Goal: Task Accomplishment & Management: Manage account settings

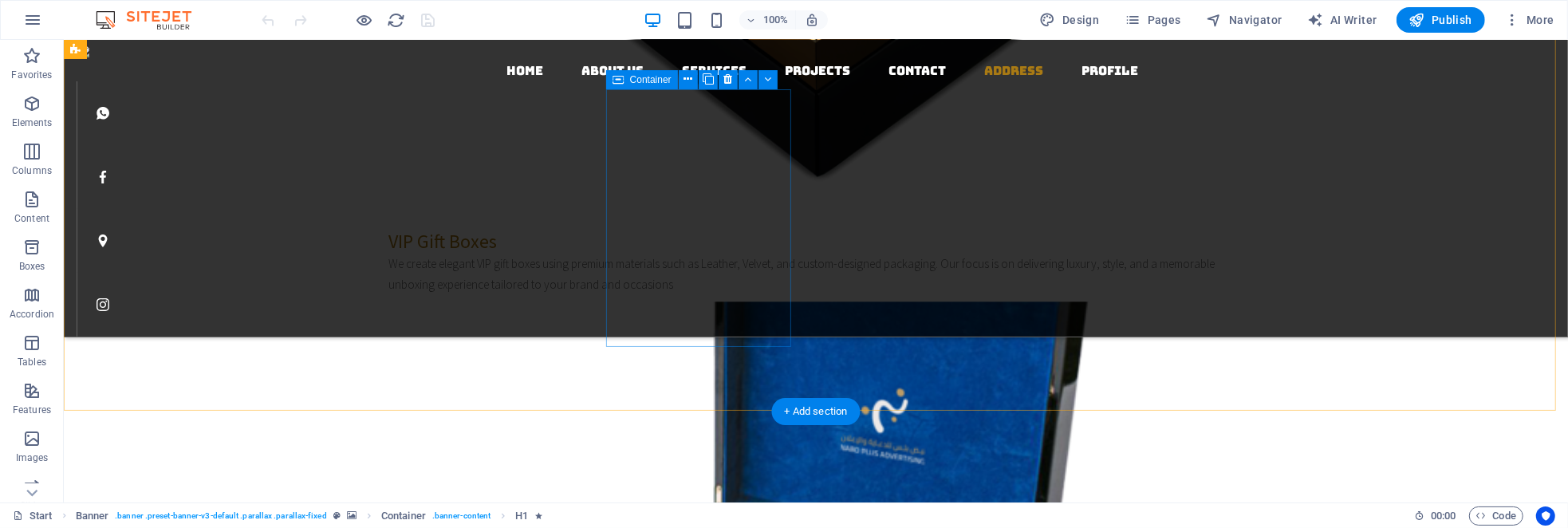
scroll to position [3329, 0]
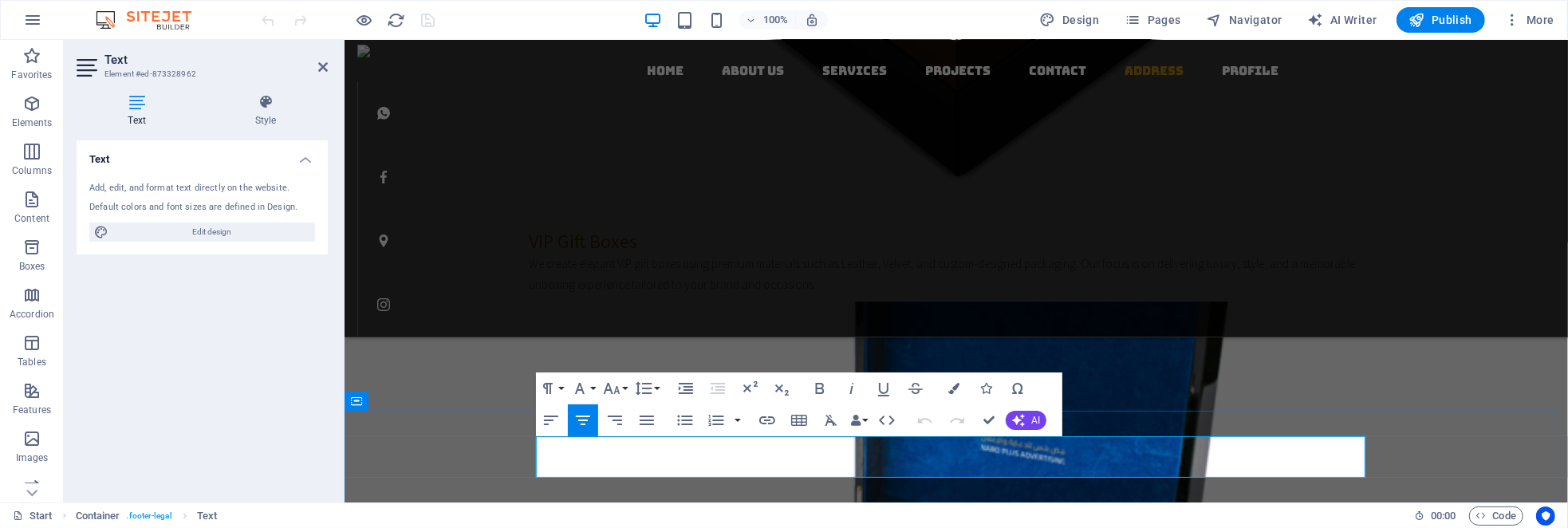
click link "Legal Notice"
click at [925, 425] on icon "button" at bounding box center [929, 428] width 19 height 19
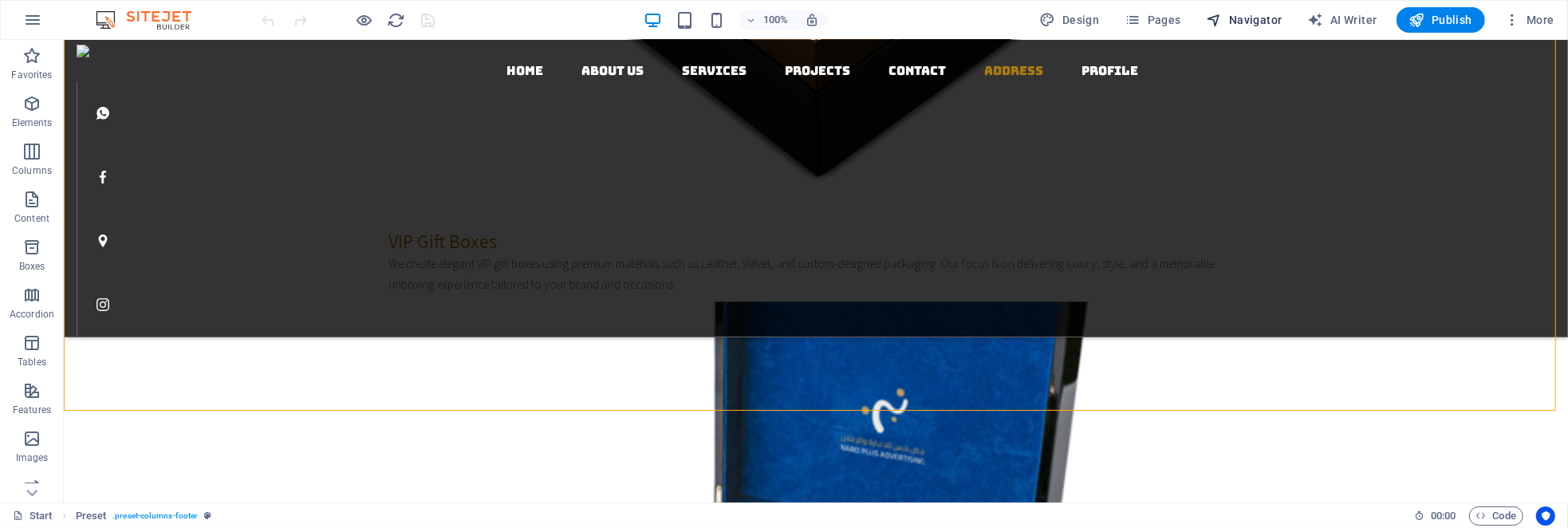
click at [1243, 16] on span "Navigator" at bounding box center [1245, 20] width 76 height 16
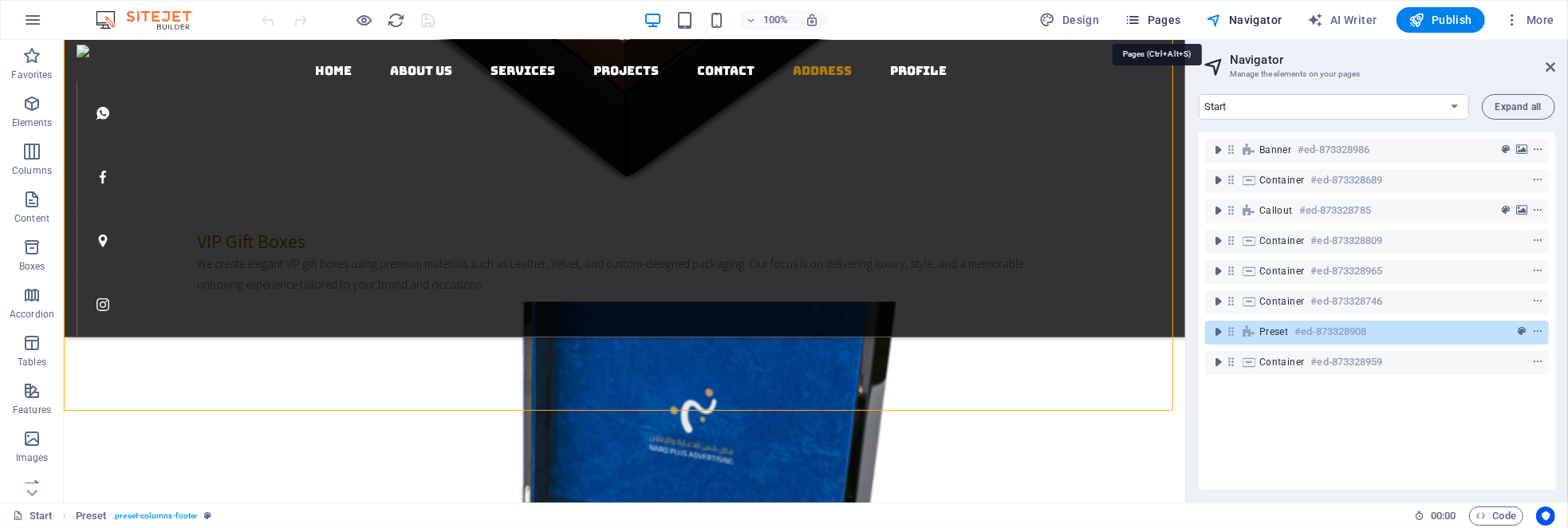
click at [1141, 22] on icon "button" at bounding box center [1133, 20] width 16 height 16
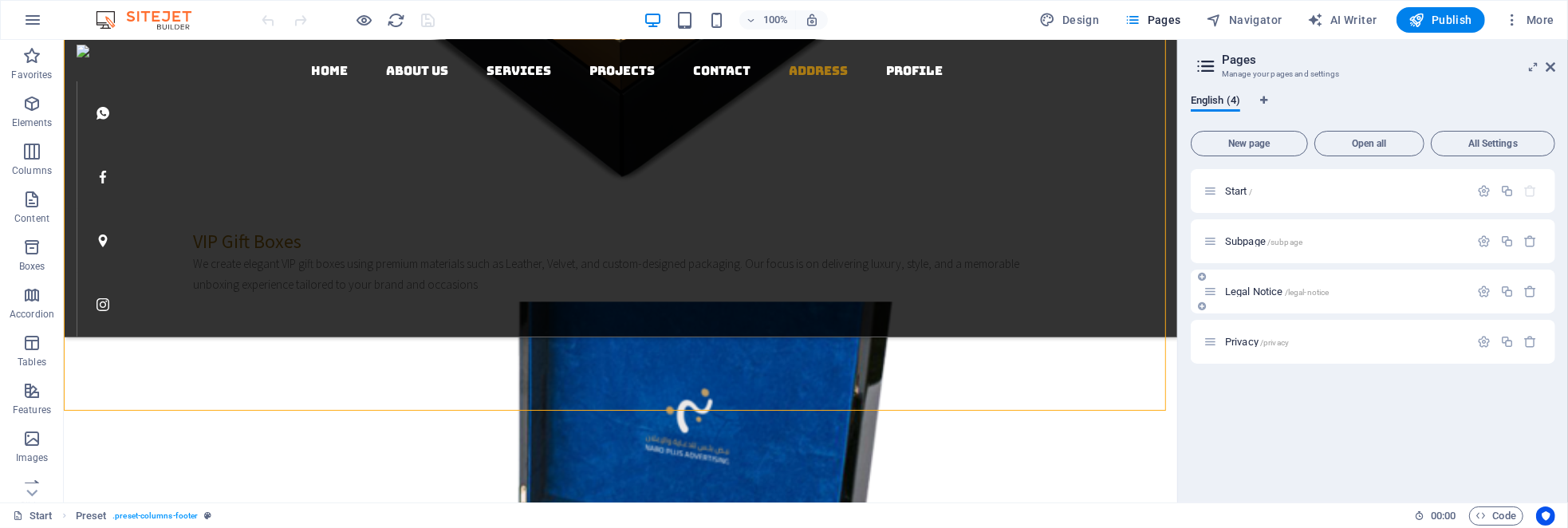
click at [1241, 298] on div "Legal Notice /legal-notice" at bounding box center [1336, 292] width 266 height 18
click at [1241, 286] on div "Legal Notice /legal-notice" at bounding box center [1336, 292] width 266 height 18
click at [1239, 292] on span "Legal Notice /legal-notice" at bounding box center [1277, 292] width 104 height 12
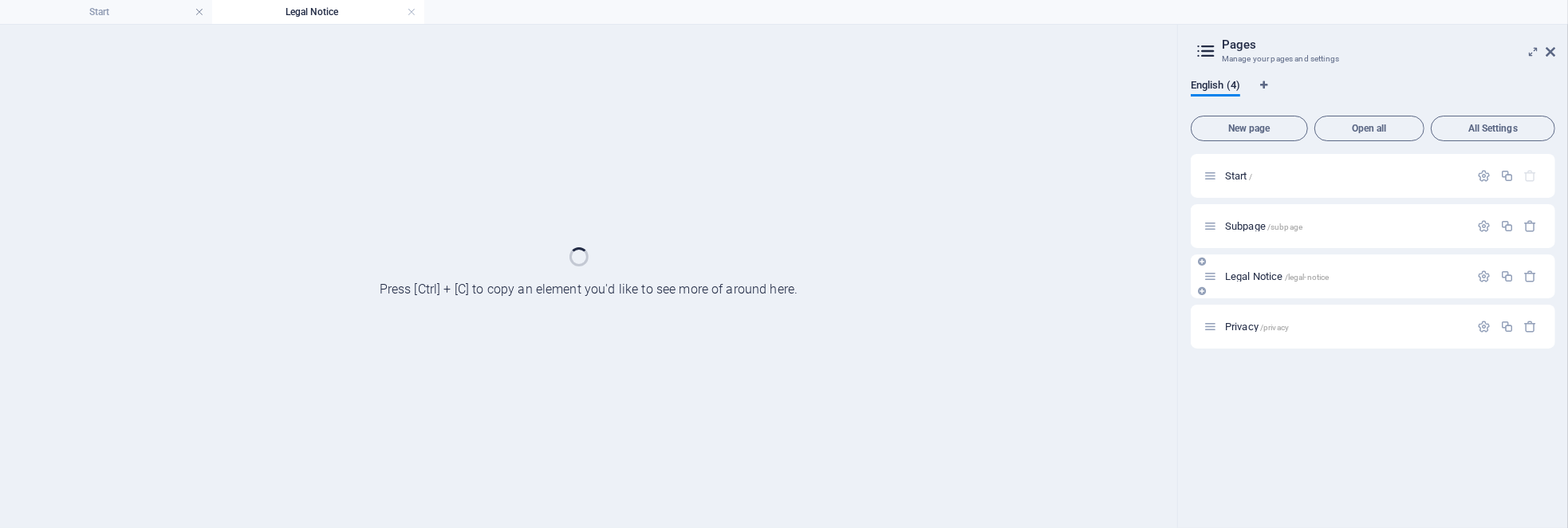
scroll to position [0, 0]
click at [1239, 292] on div "Legal Notice /legal-notice" at bounding box center [1373, 276] width 365 height 44
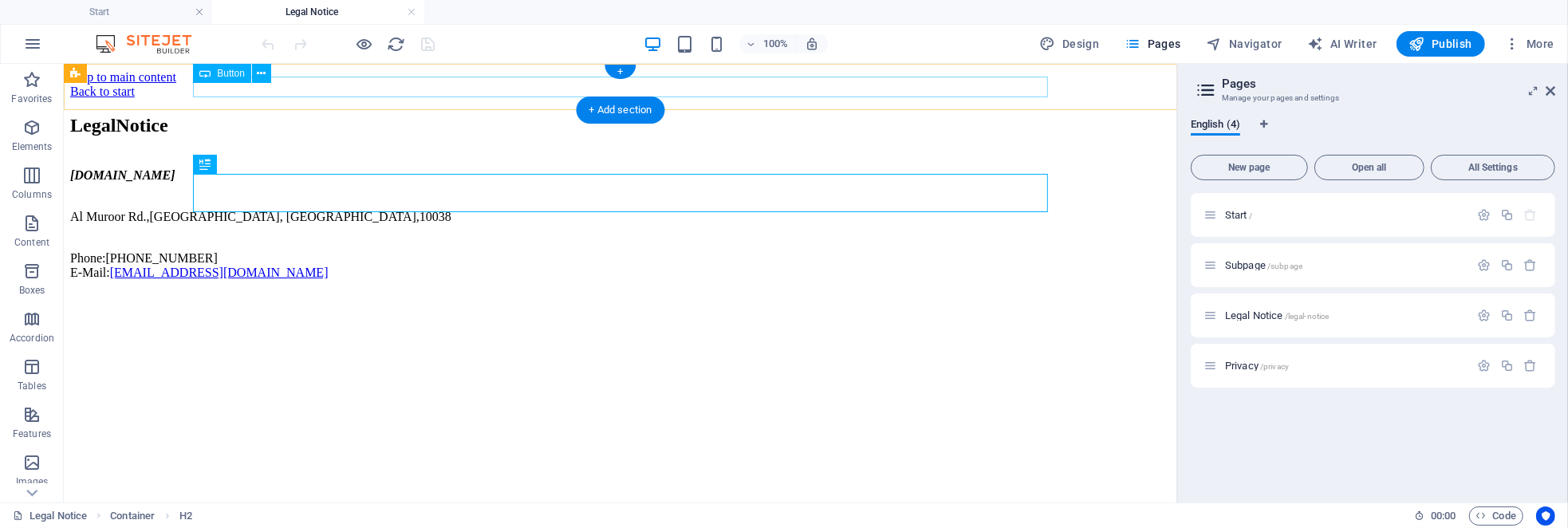
click at [265, 92] on div "Back to start" at bounding box center [620, 91] width 1101 height 14
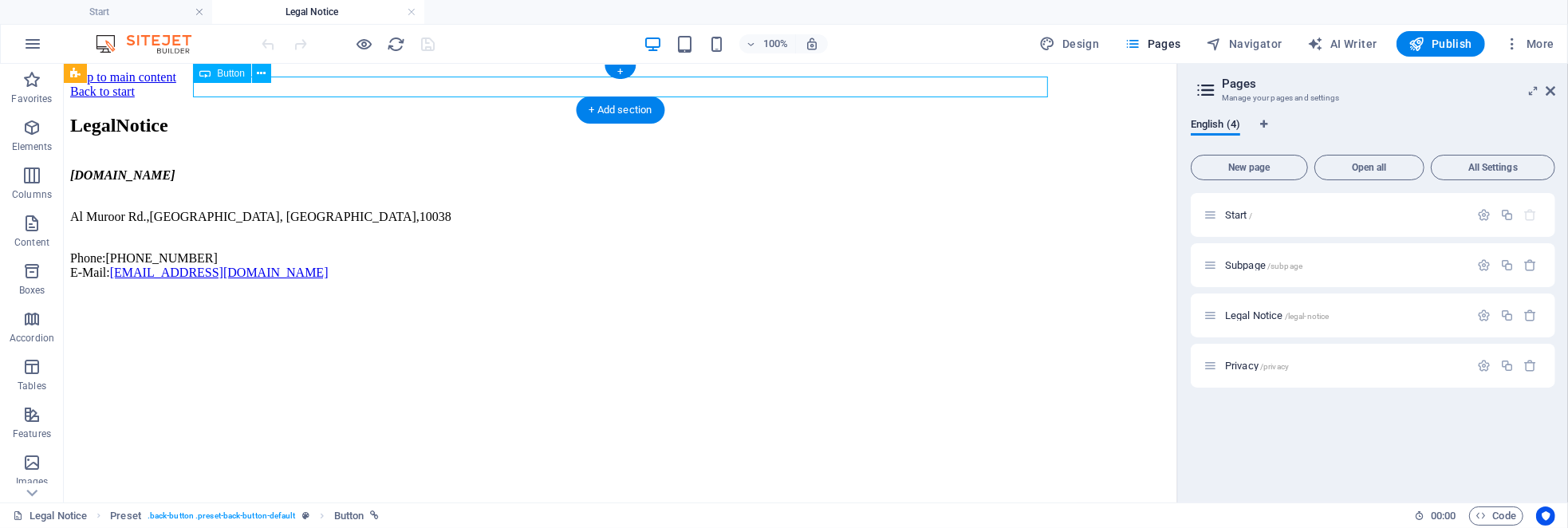
click at [265, 92] on div "Back to start" at bounding box center [620, 91] width 1101 height 14
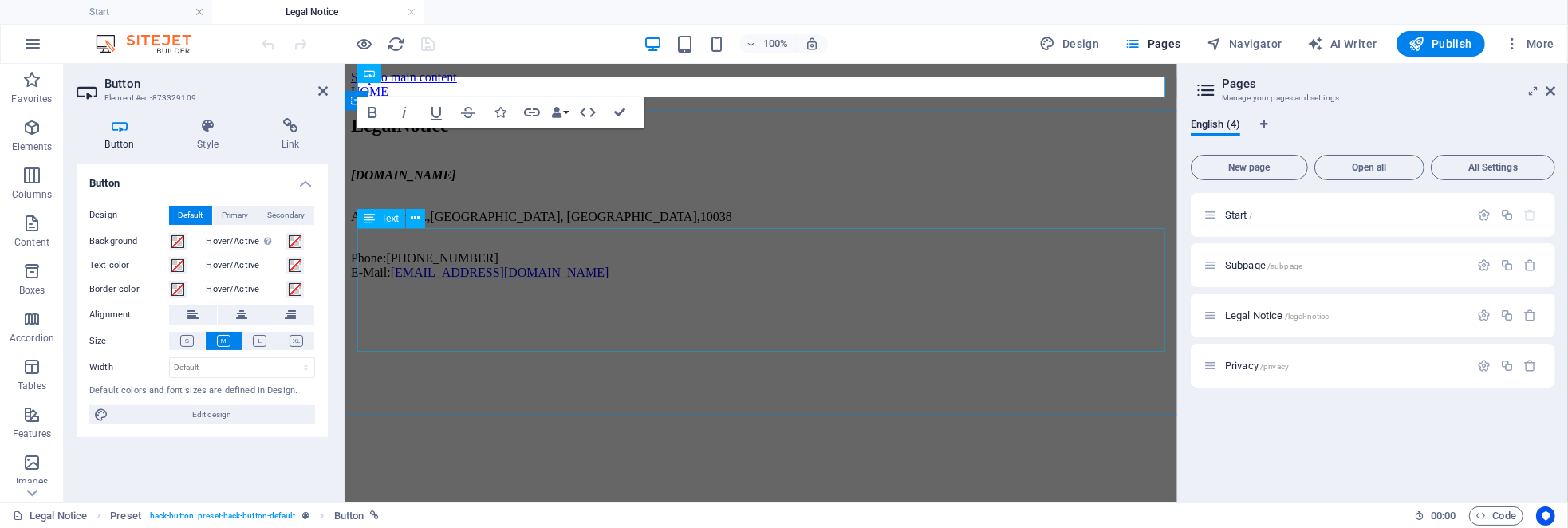
click at [565, 265] on div "[DOMAIN_NAME] Al Muroor Rd. [GEOGRAPHIC_DATA] Phone: [PHONE_NUMBER] E-Mail: [EM…" at bounding box center [760, 224] width 820 height 112
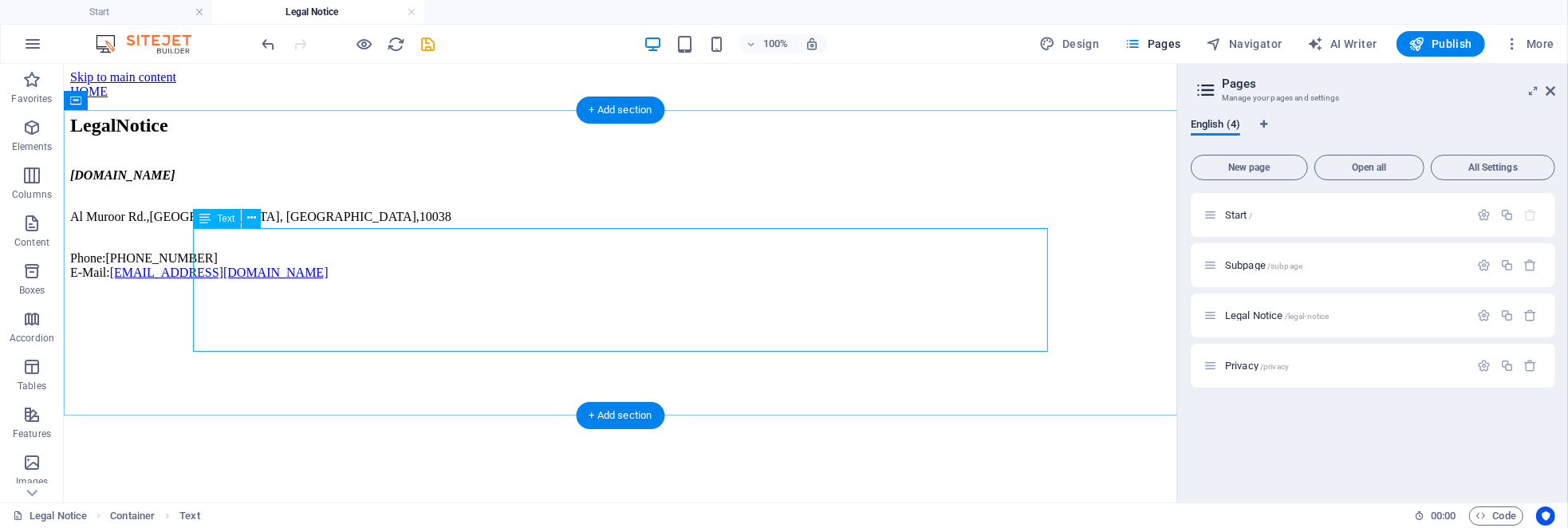
click at [298, 264] on div "[DOMAIN_NAME] Al Muroor Rd. [GEOGRAPHIC_DATA] Phone: [PHONE_NUMBER] E-Mail: [EM…" at bounding box center [620, 224] width 1101 height 112
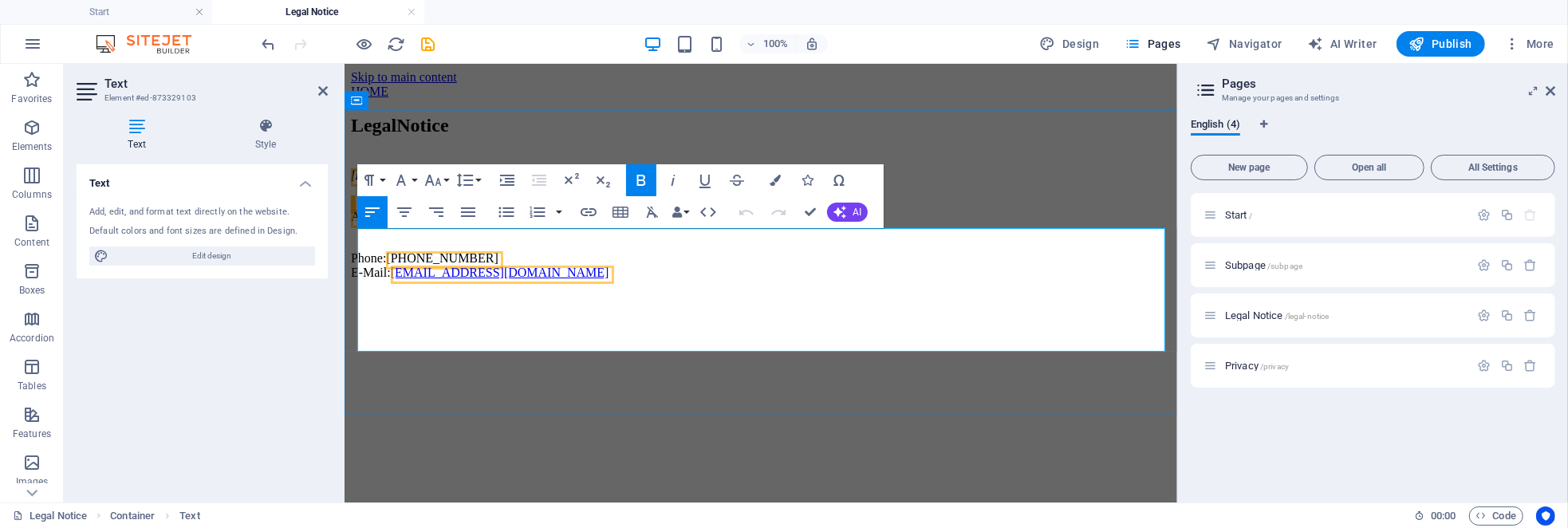
click at [406, 182] on address "[DOMAIN_NAME]" at bounding box center [760, 175] width 820 height 14
drag, startPoint x: 504, startPoint y: 340, endPoint x: 311, endPoint y: 213, distance: 231.0
click at [344, 213] on html "Skip to main content HOME Legal Notice [DOMAIN_NAME] Al Muroor Rd. [GEOGRAPHIC_…" at bounding box center [760, 177] width 833 height 229
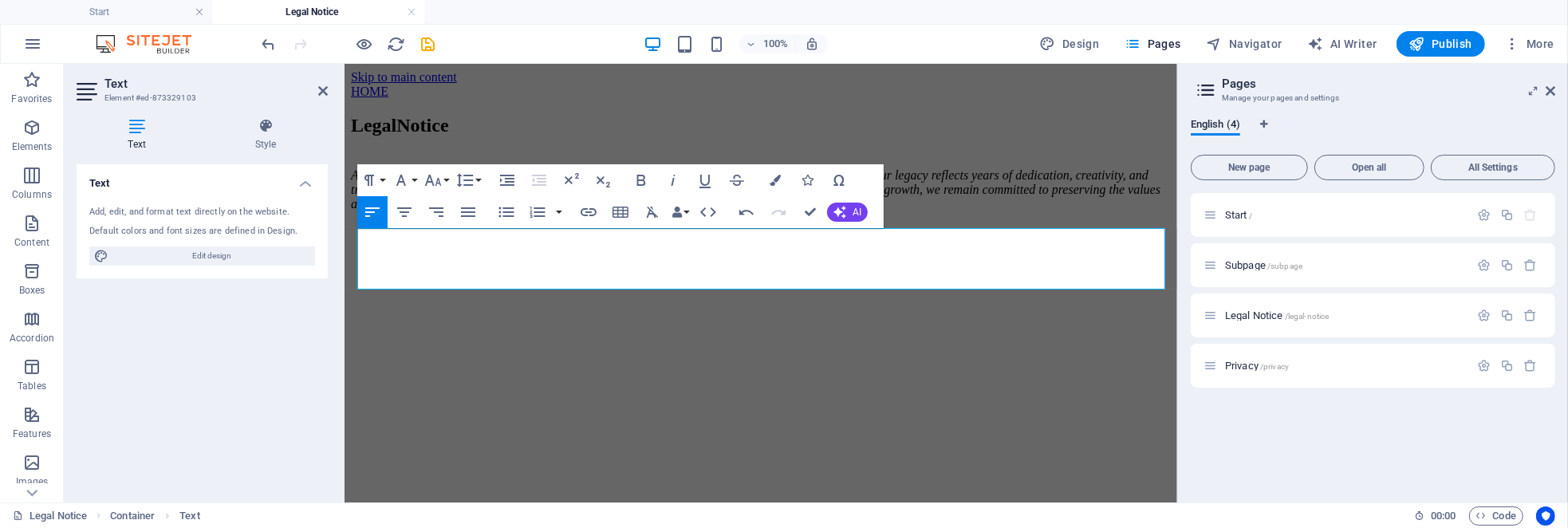
click at [642, 217] on html "Skip to main content HOME Legal Notice At Nabd Plus Advertising, we honor our j…" at bounding box center [760, 140] width 833 height 154
click at [698, 217] on html "Skip to main content HOME Legal Notice At Nabd Plus Advertising, we honor our j…" at bounding box center [760, 140] width 833 height 154
click at [979, 161] on div "Legal Notice At Nabd Plus Advertising, we honor our journey and the milestones …" at bounding box center [760, 162] width 820 height 97
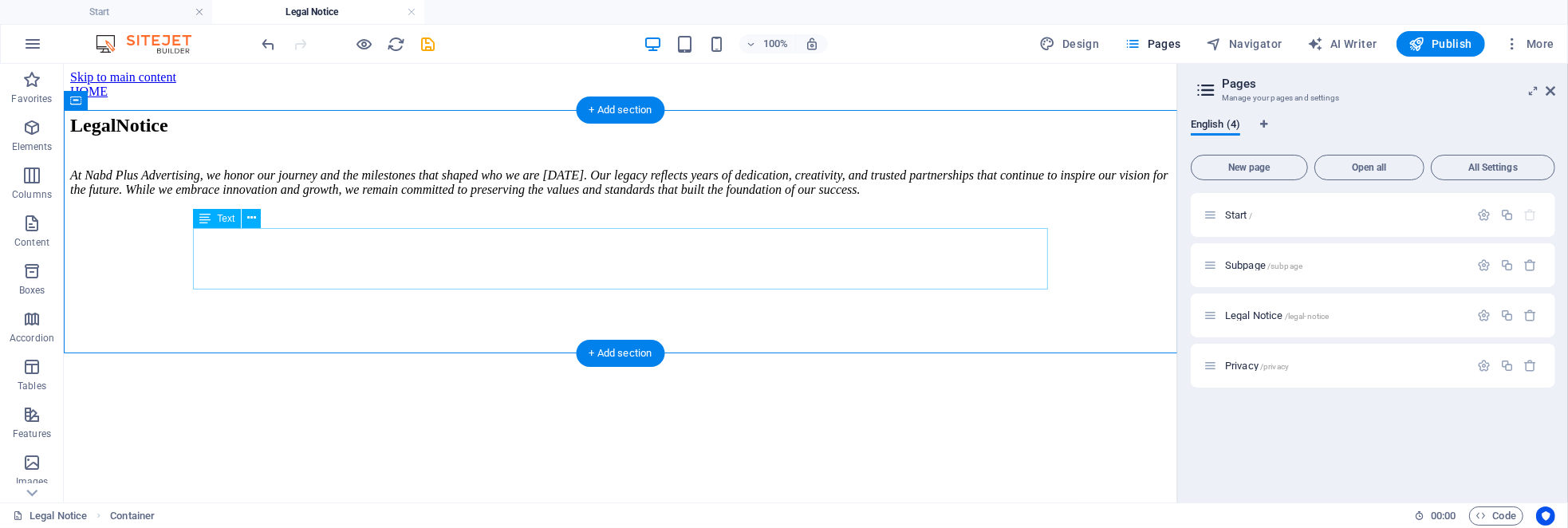
click at [328, 197] on div "At Nabd Plus Advertising, we honor our journey and the milestones that shaped w…" at bounding box center [620, 182] width 1101 height 29
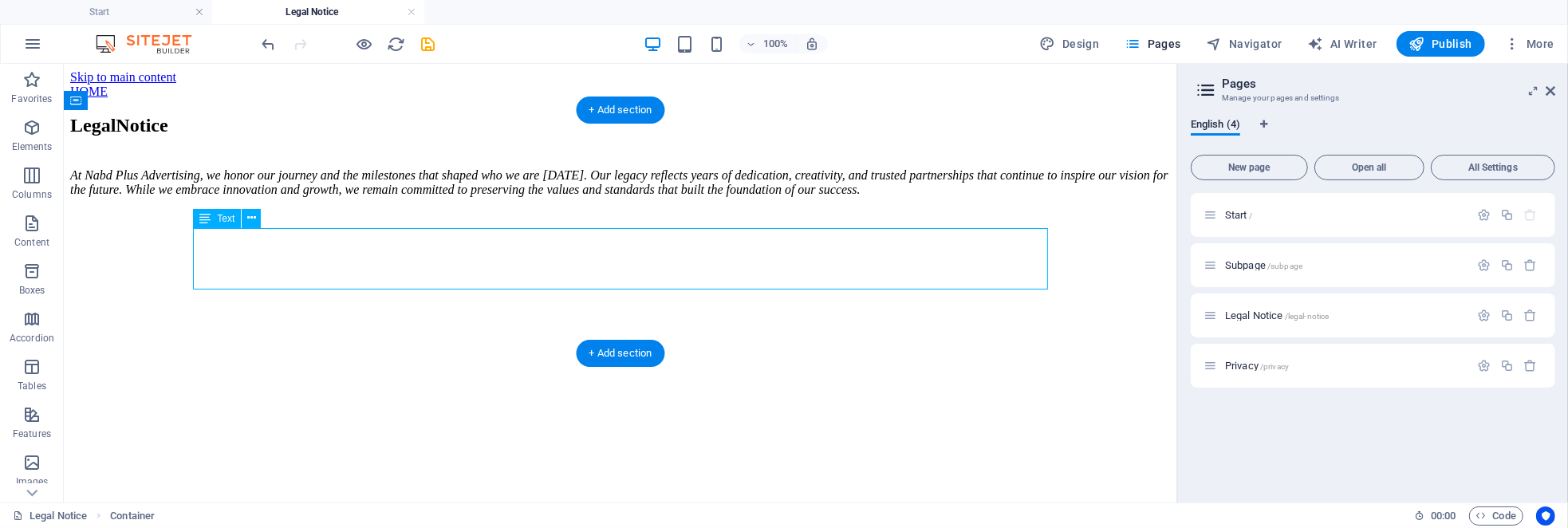
click at [328, 197] on div "At Nabd Plus Advertising, we honor our journey and the milestones that shaped w…" at bounding box center [620, 182] width 1101 height 29
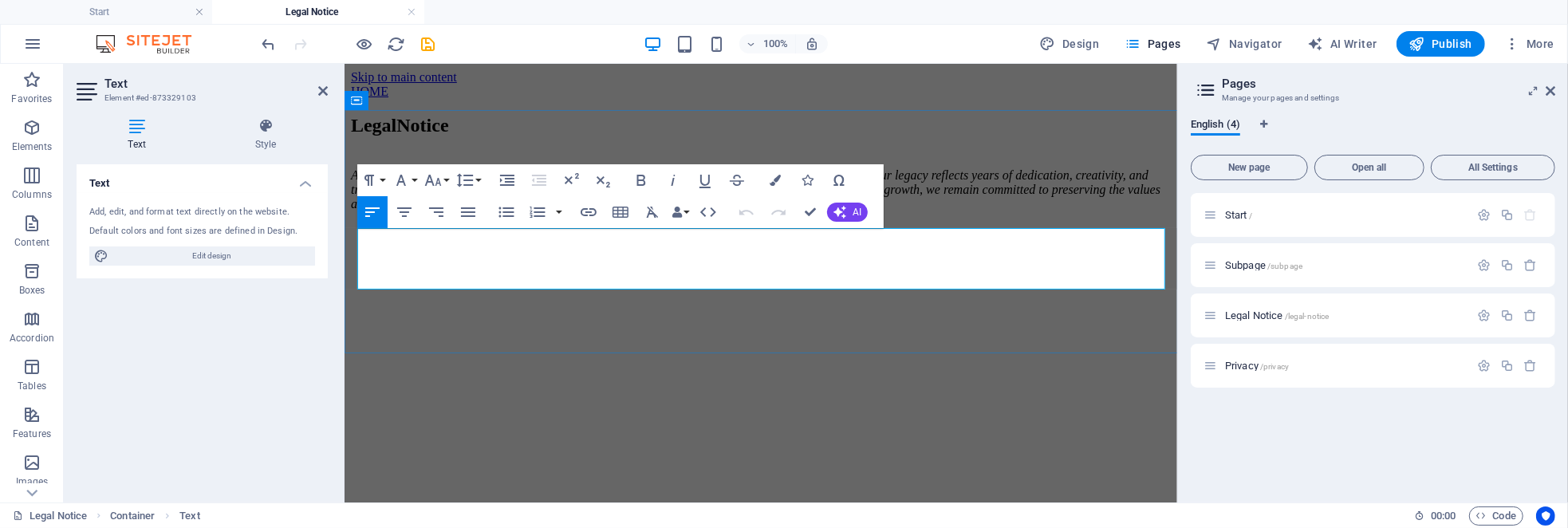
click at [613, 211] on address "At Nabd Plus Advertising, we honor our journey and the milestones that shaped w…" at bounding box center [760, 189] width 820 height 43
drag, startPoint x: 515, startPoint y: 241, endPoint x: 441, endPoint y: 254, distance: 75.1
click at [441, 211] on address "At Nabd Plus Advertising, we honor our journey and the milestones that shaped w…" at bounding box center [760, 189] width 820 height 43
click at [443, 211] on address "At Nabd Plus Advertising, we honor our journey and the milestones that shaped w…" at bounding box center [760, 189] width 820 height 43
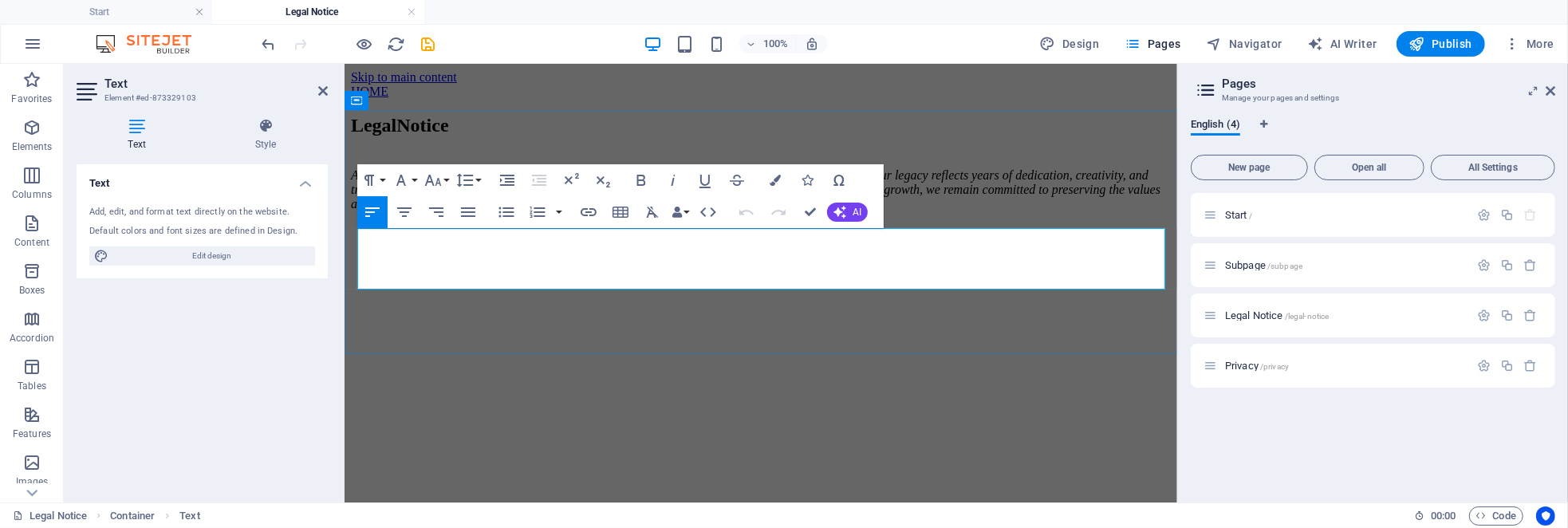
click at [443, 211] on address "At Nabd Plus Advertising, we honor our journey and the milestones that shaped w…" at bounding box center [760, 189] width 820 height 43
click at [480, 179] on button "Line Height" at bounding box center [469, 181] width 30 height 32
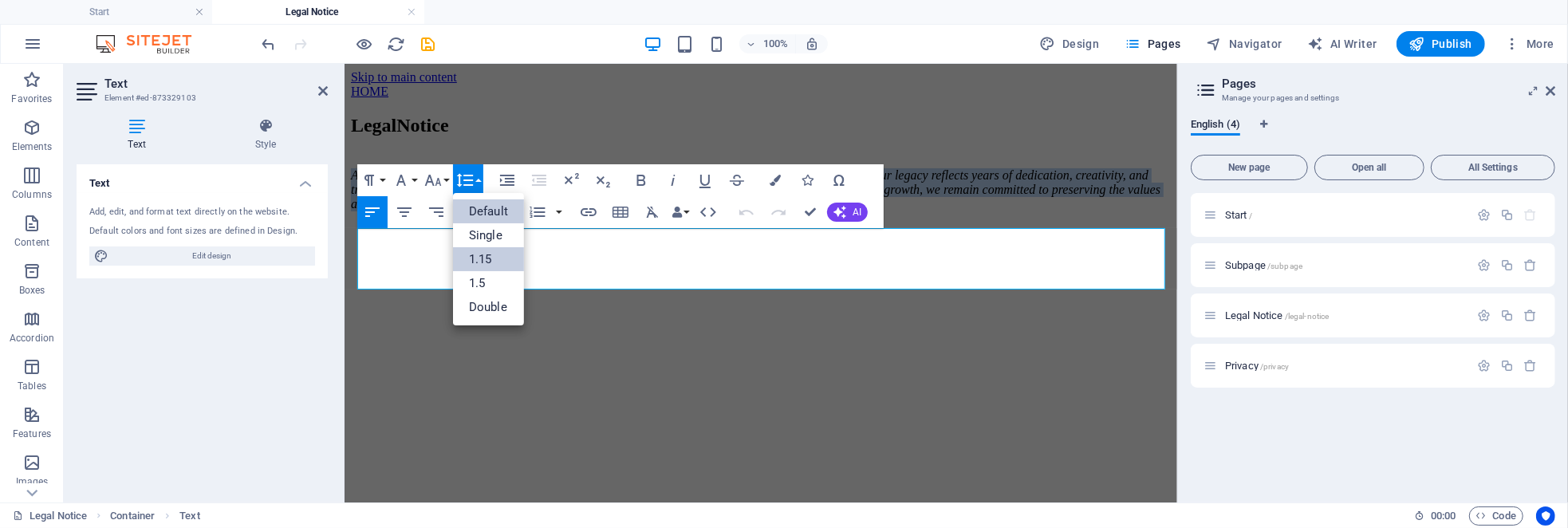
click at [485, 268] on link "1.15" at bounding box center [489, 260] width 71 height 24
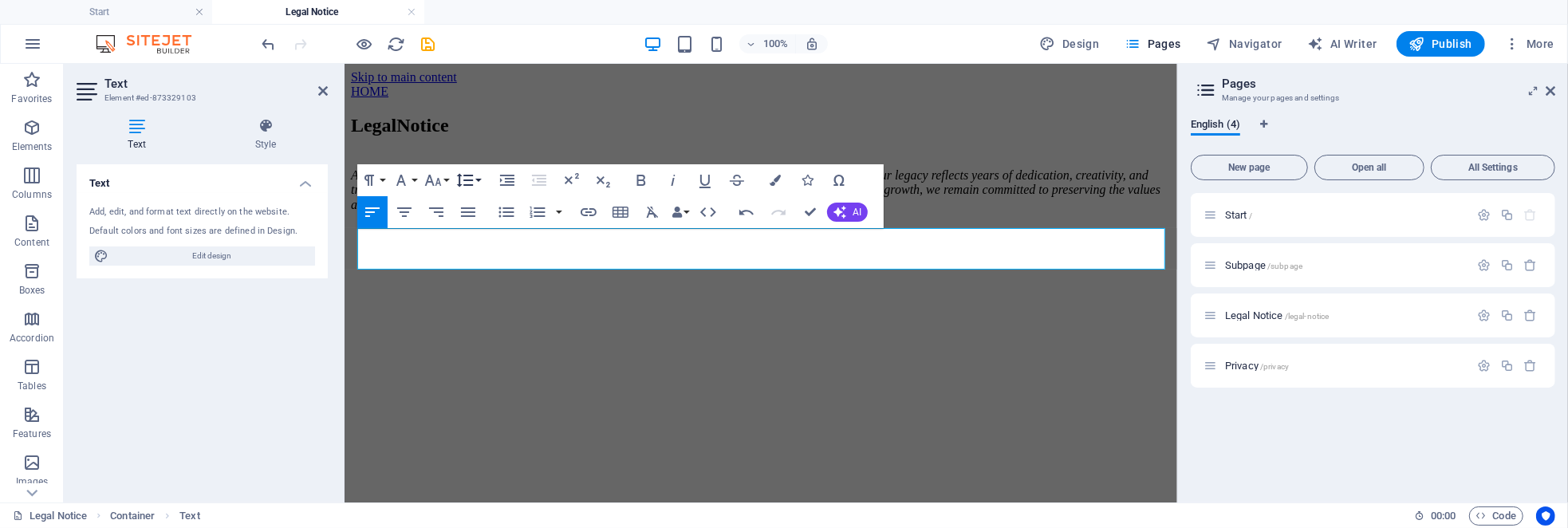
click at [476, 177] on button "Line Height" at bounding box center [469, 181] width 30 height 32
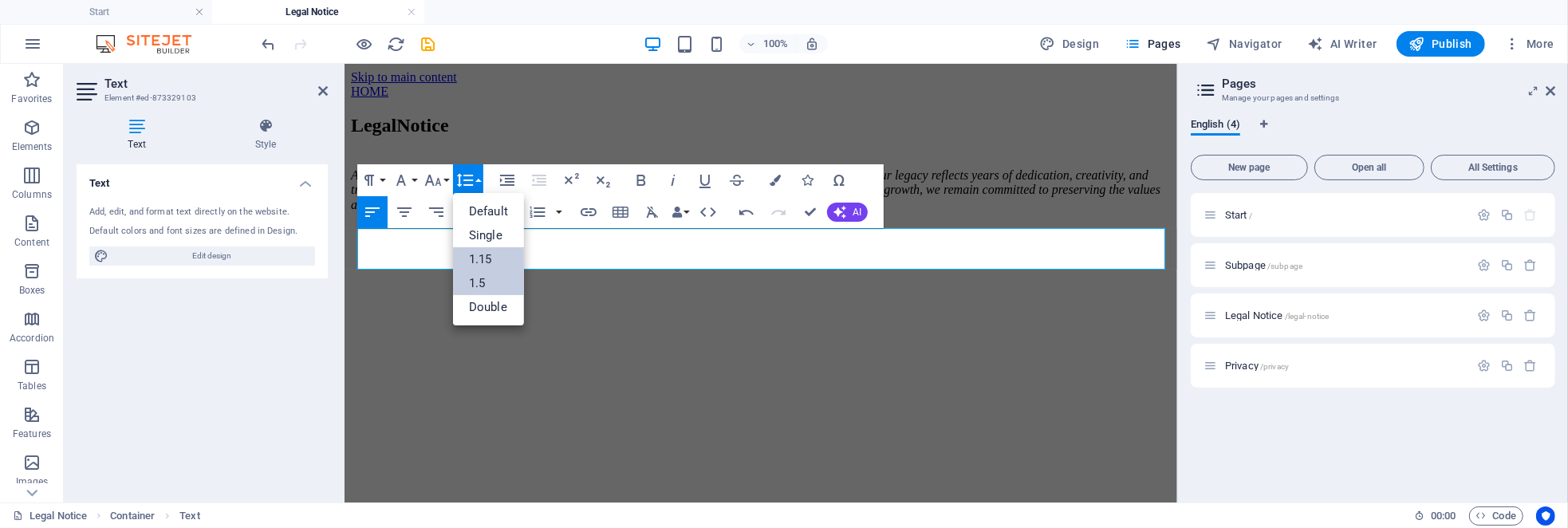
click at [487, 281] on link "1.5" at bounding box center [489, 284] width 71 height 24
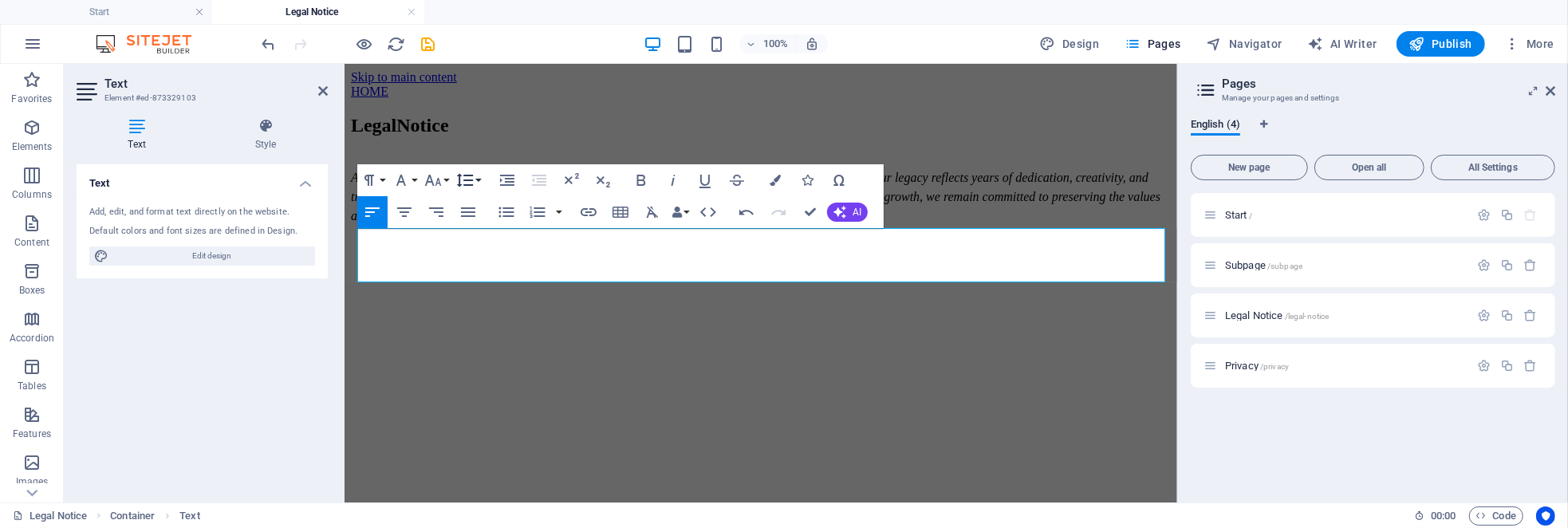
click at [474, 184] on icon "button" at bounding box center [465, 181] width 19 height 19
click at [492, 308] on link "Double" at bounding box center [489, 308] width 71 height 24
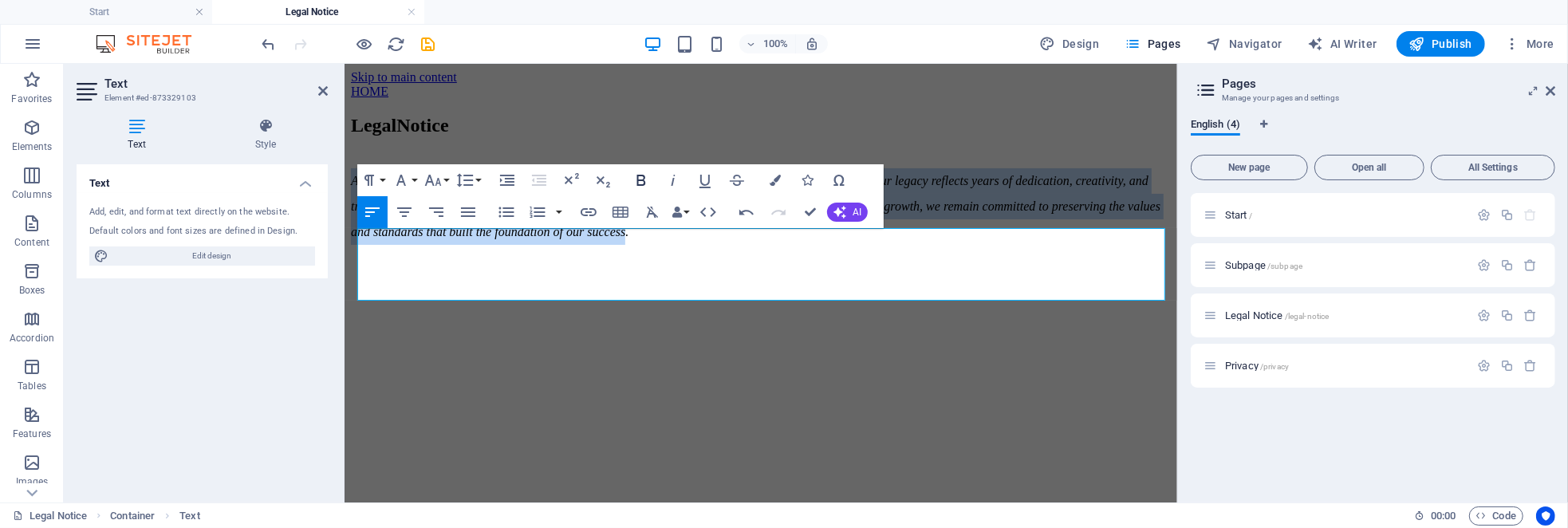
click at [636, 177] on icon "button" at bounding box center [641, 181] width 19 height 19
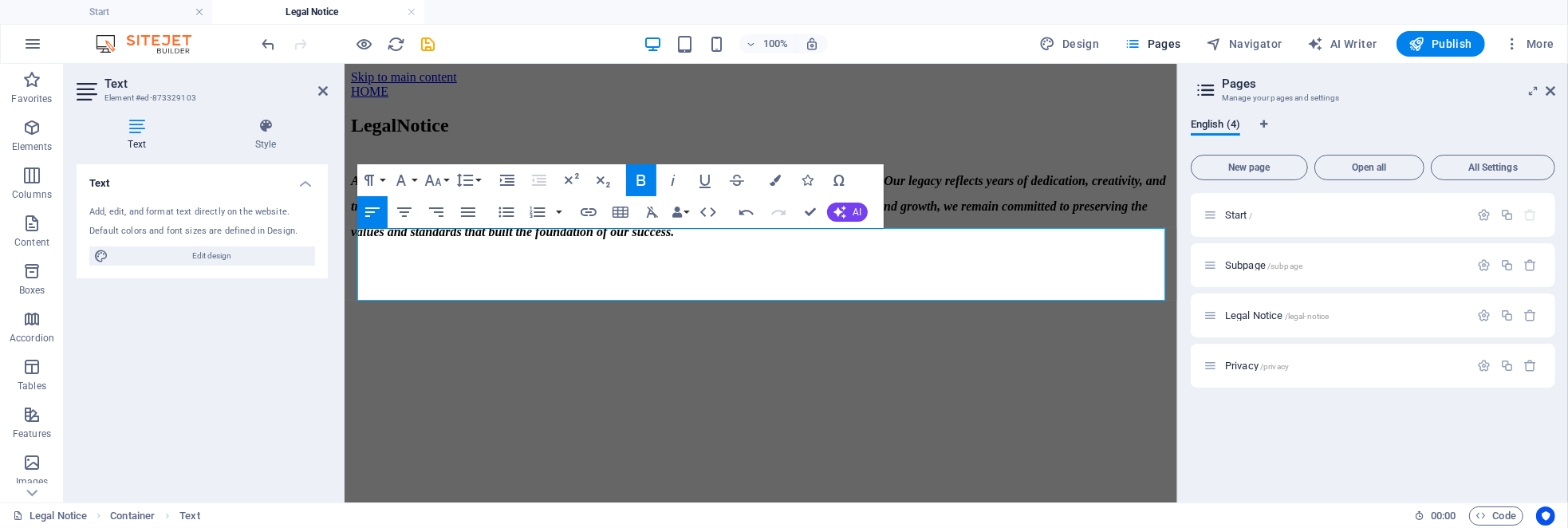
click at [636, 177] on icon "button" at bounding box center [641, 181] width 19 height 19
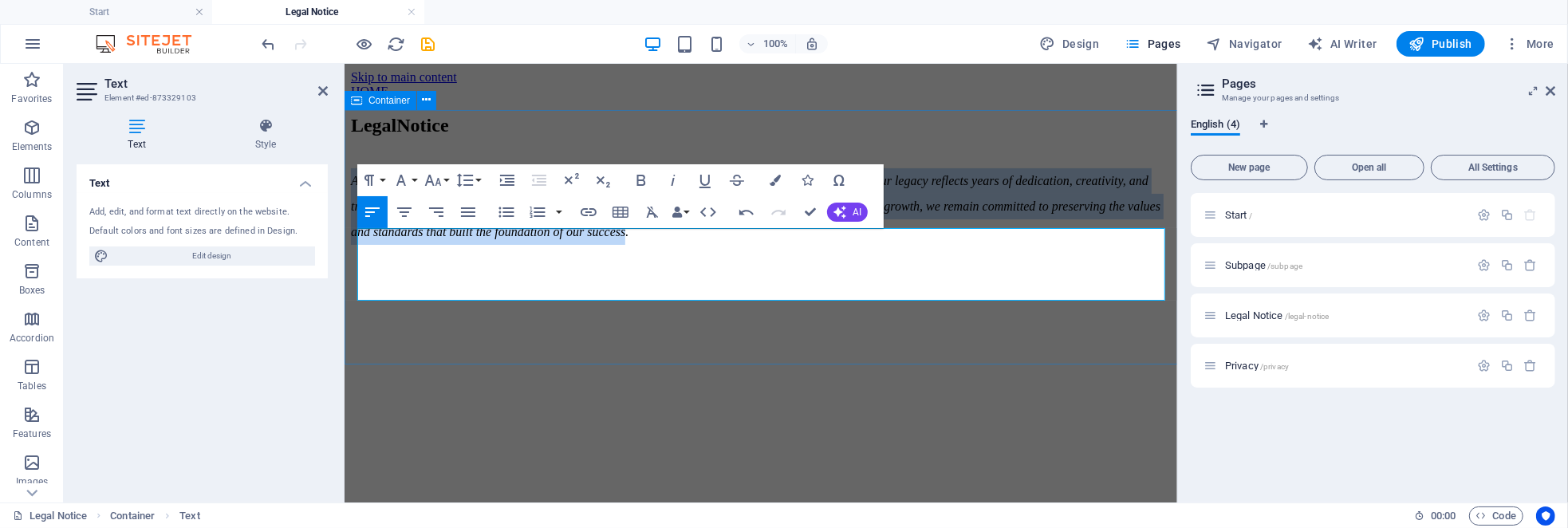
click at [533, 129] on div "Legal Notice At Nabd Plus Advertising, we honor our journey and the milestones …" at bounding box center [760, 179] width 820 height 130
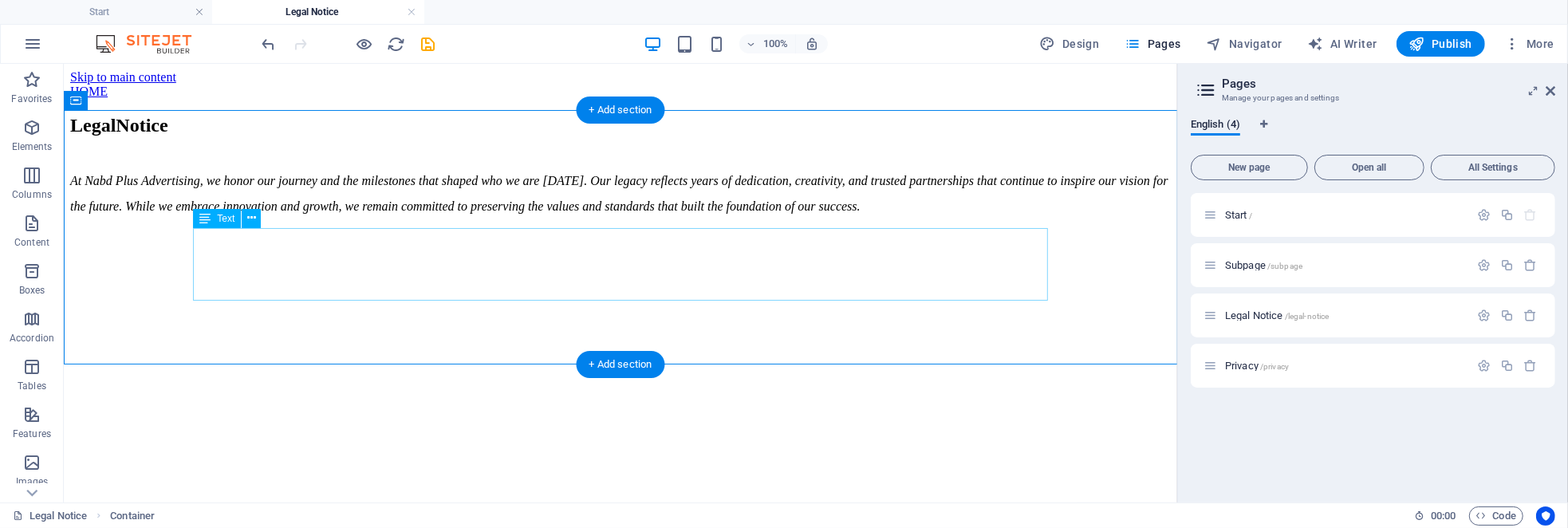
click at [228, 219] on div "At Nabd Plus Advertising, we honor our journey and the milestones that shaped w…" at bounding box center [620, 193] width 1101 height 51
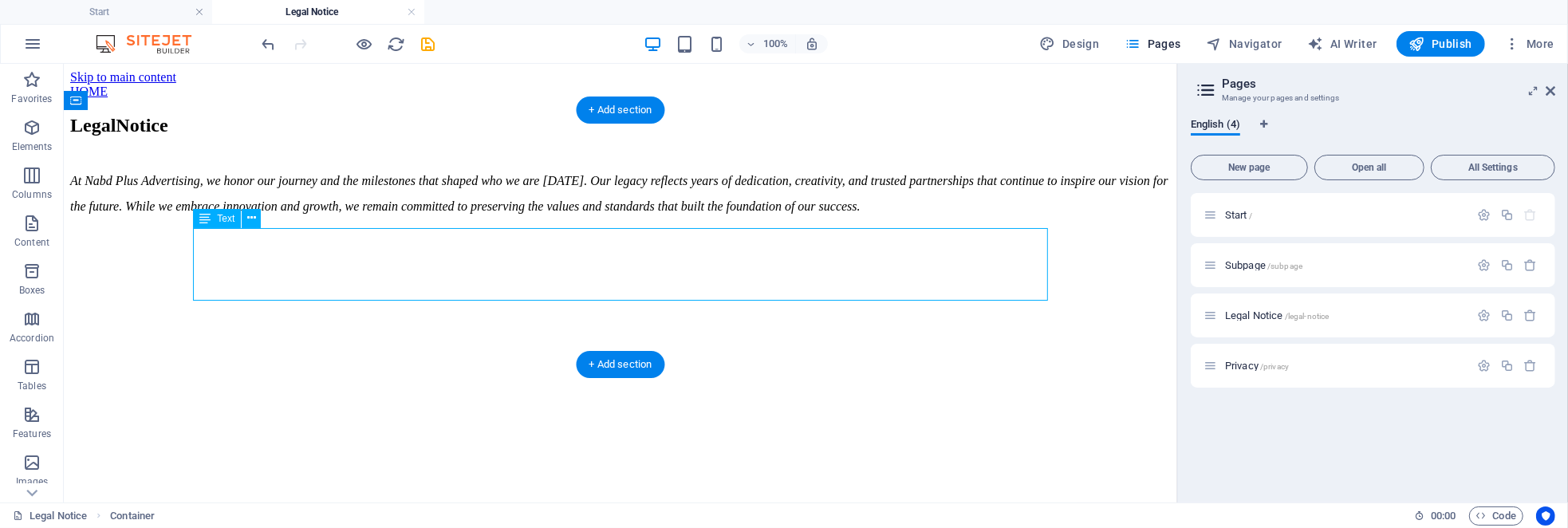
click at [228, 219] on div "At Nabd Plus Advertising, we honor our journey and the milestones that shaped w…" at bounding box center [620, 193] width 1101 height 51
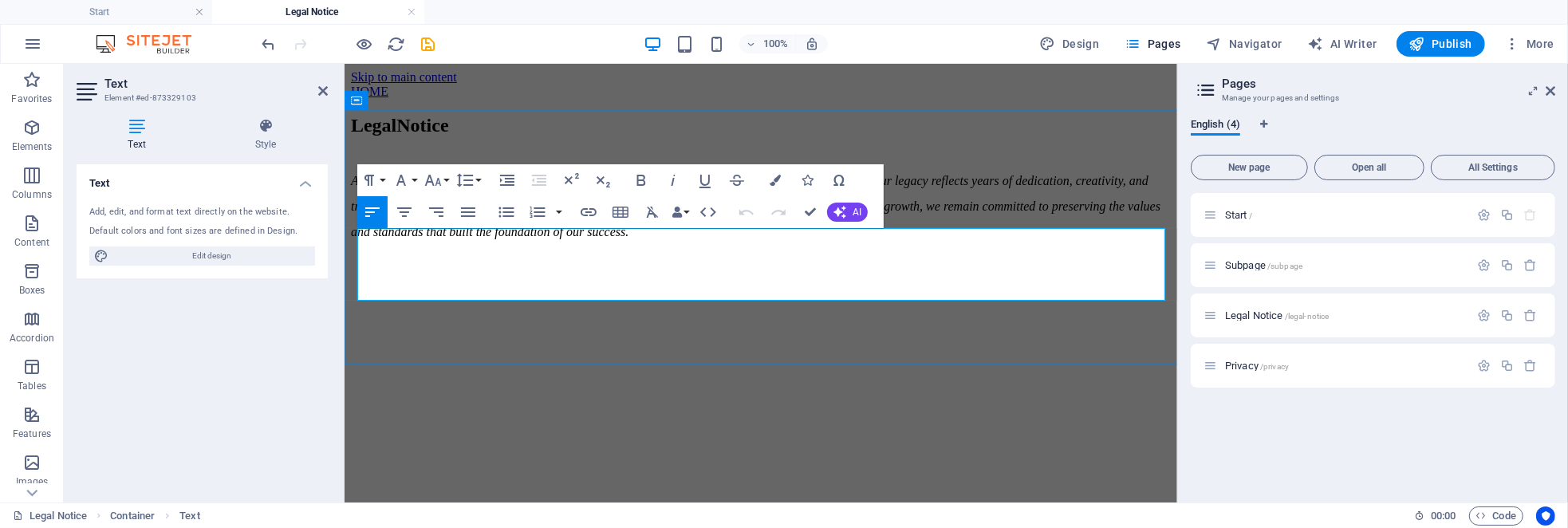
drag, startPoint x: 373, startPoint y: 242, endPoint x: 475, endPoint y: 248, distance: 102.2
click at [475, 244] on address "At Nabd Plus Advertising, we honor our journey and the milestones that shaped w…" at bounding box center [760, 206] width 820 height 77
click at [638, 178] on icon "button" at bounding box center [641, 181] width 9 height 11
click at [529, 251] on html "Skip to main content HOME Legal Notice At Nabd Plus Advertising , we honor our …" at bounding box center [760, 157] width 833 height 188
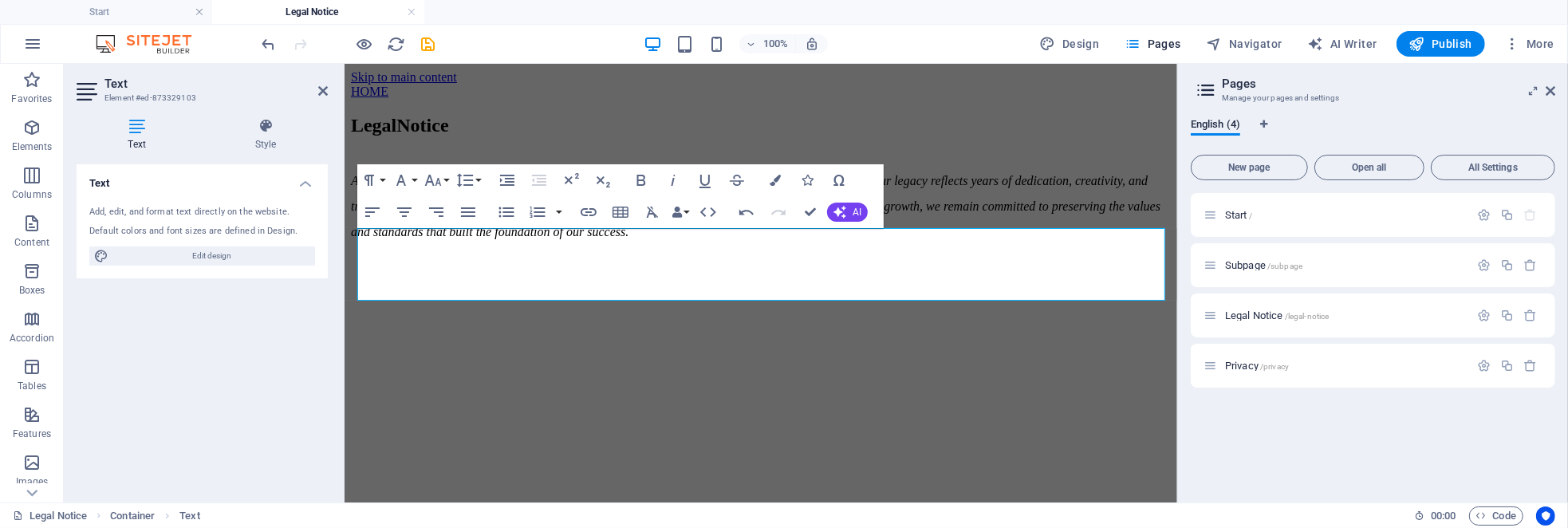
click at [510, 251] on html "Skip to main content HOME Legal Notice At Nabd Plus Advertising , we honor our …" at bounding box center [760, 157] width 833 height 188
click at [964, 155] on div "Legal Notice At Nabd Plus Advertising , we honor our journey and the milestones…" at bounding box center [760, 179] width 820 height 130
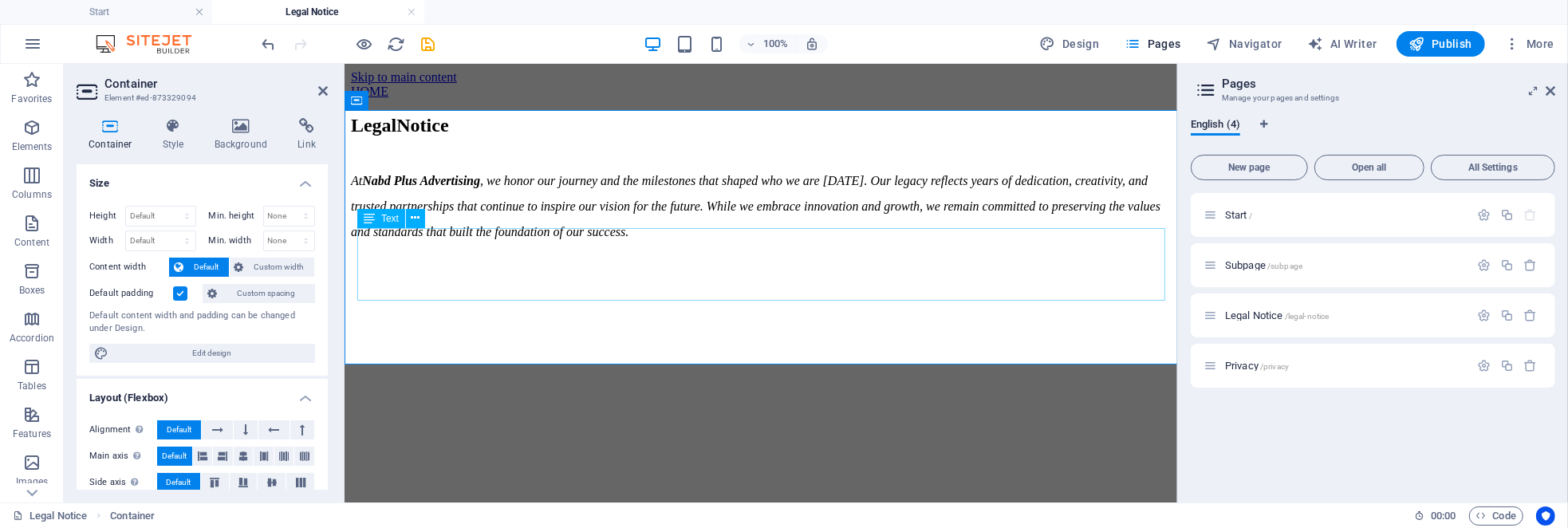
click at [469, 244] on div "At Nabd Plus Advertising , we honor our journey and the milestones that shaped …" at bounding box center [760, 206] width 820 height 77
click at [469, 244] on address "At Nabd Plus Advertising , we honor our journey and the milestones that shaped …" at bounding box center [760, 206] width 820 height 77
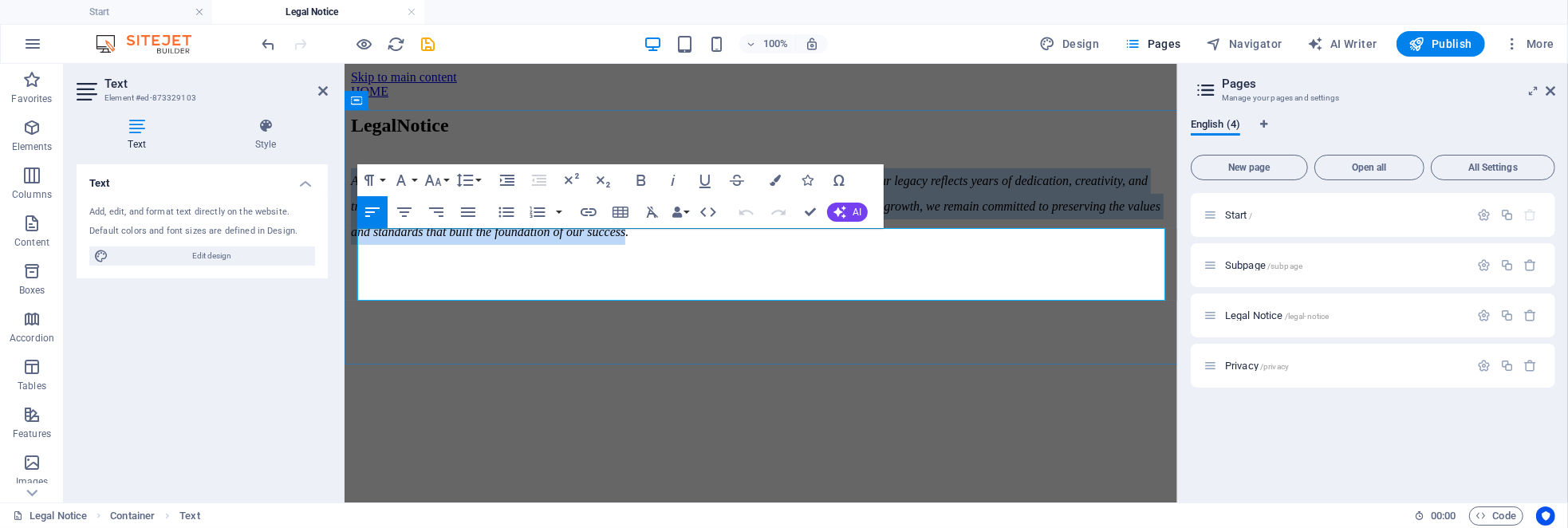
click at [469, 244] on address "At Nabd Plus Advertising , we honor our journey and the milestones that shaped …" at bounding box center [760, 206] width 820 height 77
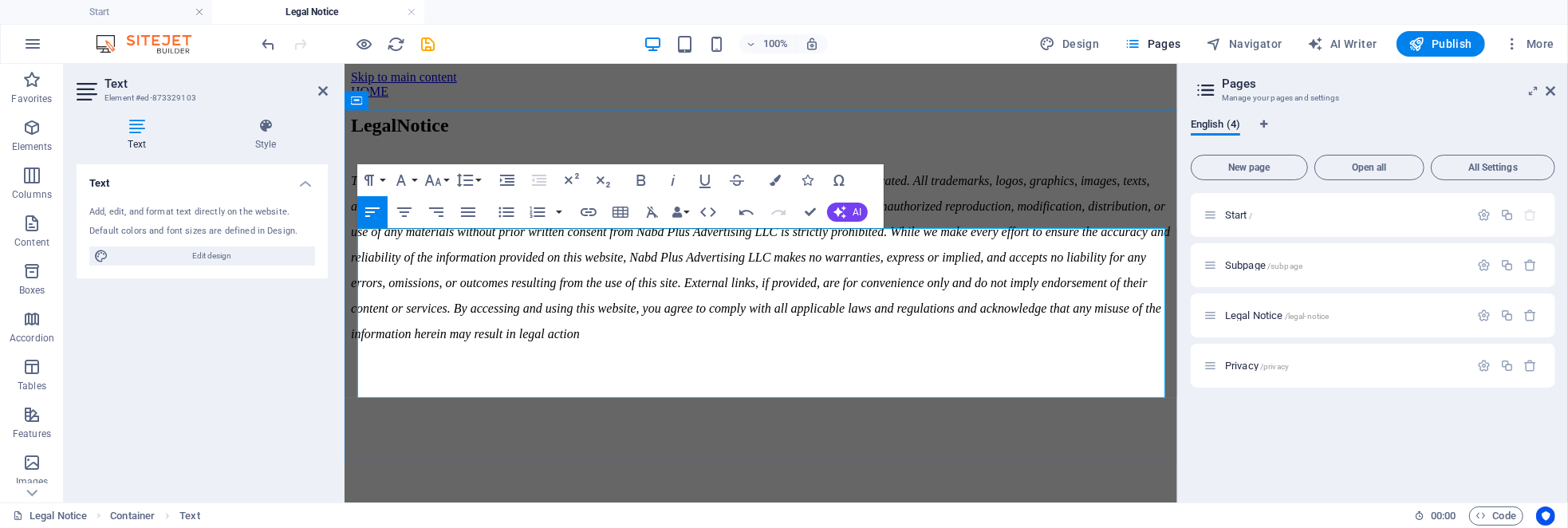
drag, startPoint x: 617, startPoint y: 237, endPoint x: 742, endPoint y: 248, distance: 125.5
click at [742, 248] on address "This website and all of its content are the property of Nabd Plus Advertising L…" at bounding box center [760, 257] width 820 height 179
click at [416, 181] on button "Font Family" at bounding box center [405, 181] width 30 height 32
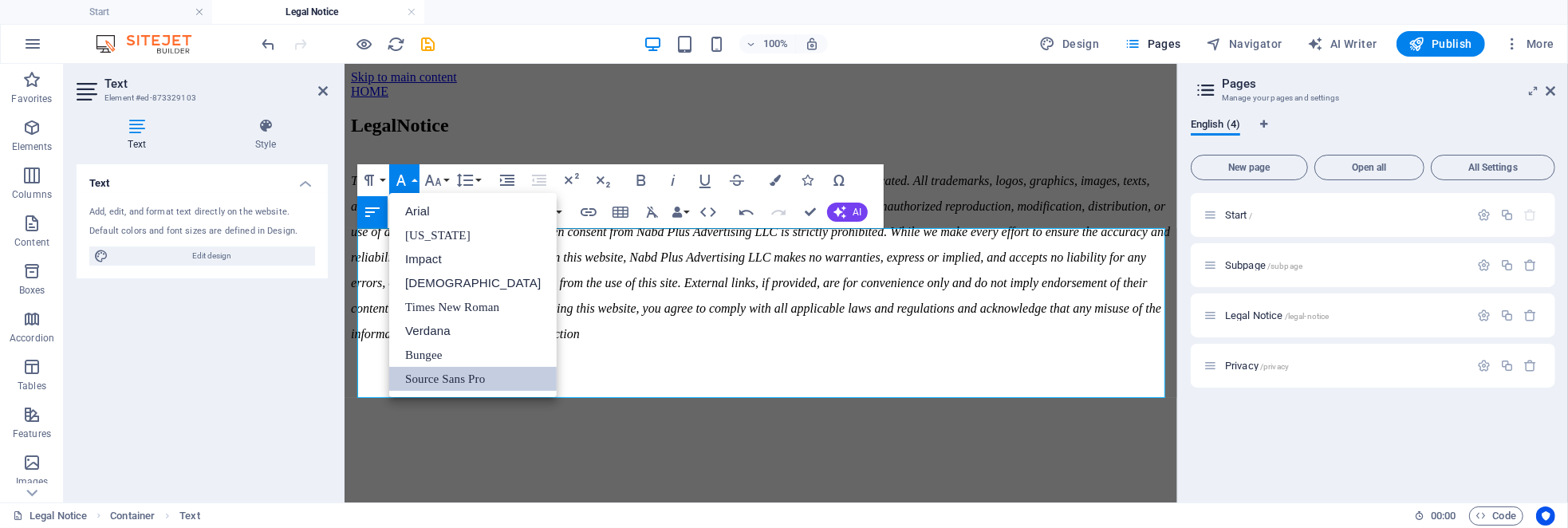
click at [416, 181] on button "Font Family" at bounding box center [405, 181] width 30 height 32
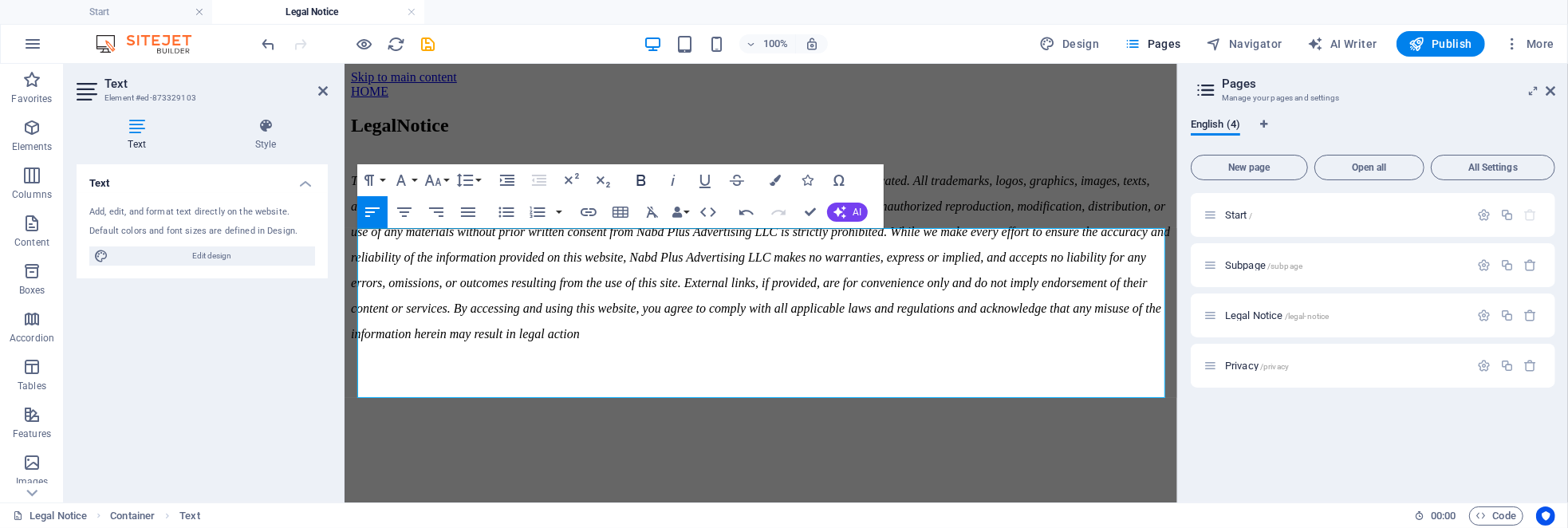
click at [641, 178] on icon "button" at bounding box center [641, 181] width 19 height 19
drag, startPoint x: 542, startPoint y: 312, endPoint x: 671, endPoint y: 320, distance: 129.2
click at [671, 320] on address "This website and all of its content are the property of Nabd Plus Advertising L…" at bounding box center [760, 257] width 820 height 179
click at [637, 180] on icon "button" at bounding box center [641, 181] width 9 height 11
click at [445, 347] on address "This website and all of its content are the property of Nabd Plus Advertising L…" at bounding box center [760, 257] width 820 height 179
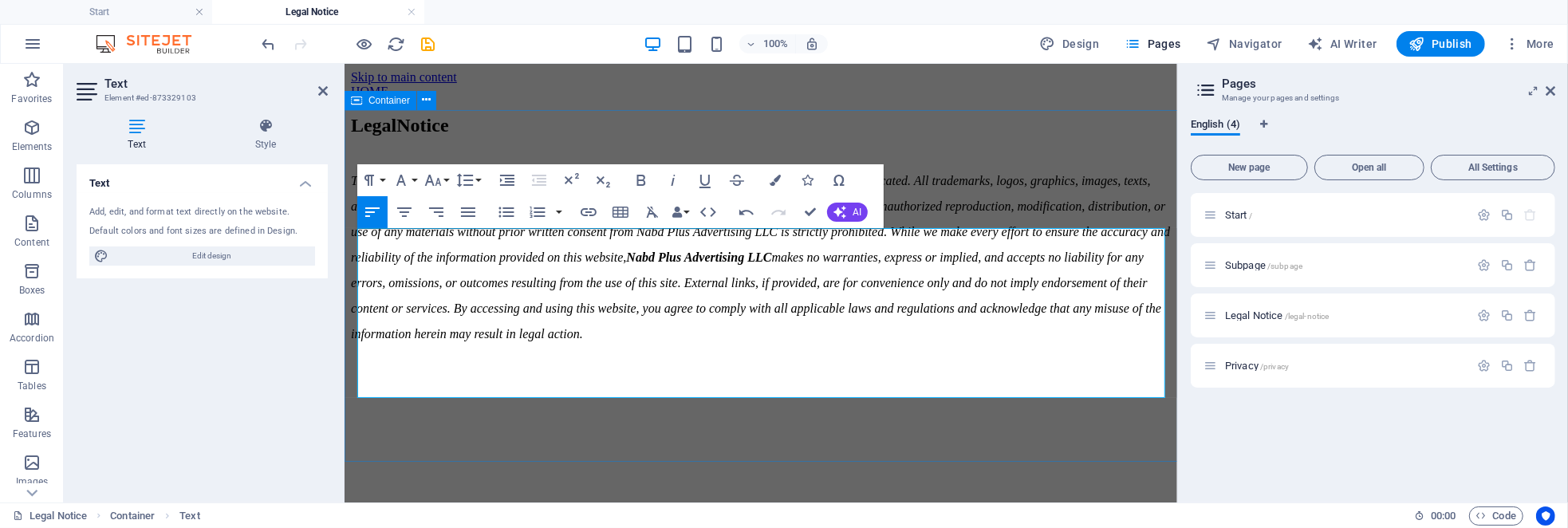
click at [1028, 143] on div "Legal Notice This website and all of its content are the property of Nabd Plus …" at bounding box center [760, 230] width 820 height 232
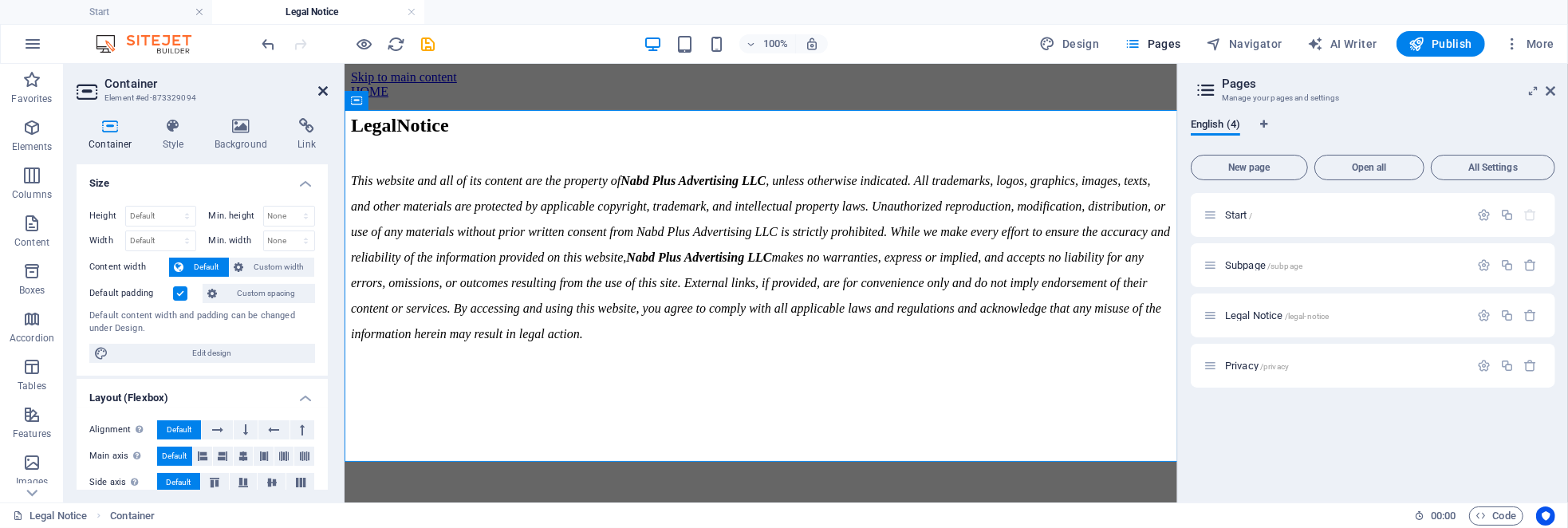
drag, startPoint x: 323, startPoint y: 90, endPoint x: 273, endPoint y: 65, distance: 55.9
click at [323, 90] on icon at bounding box center [323, 91] width 10 height 13
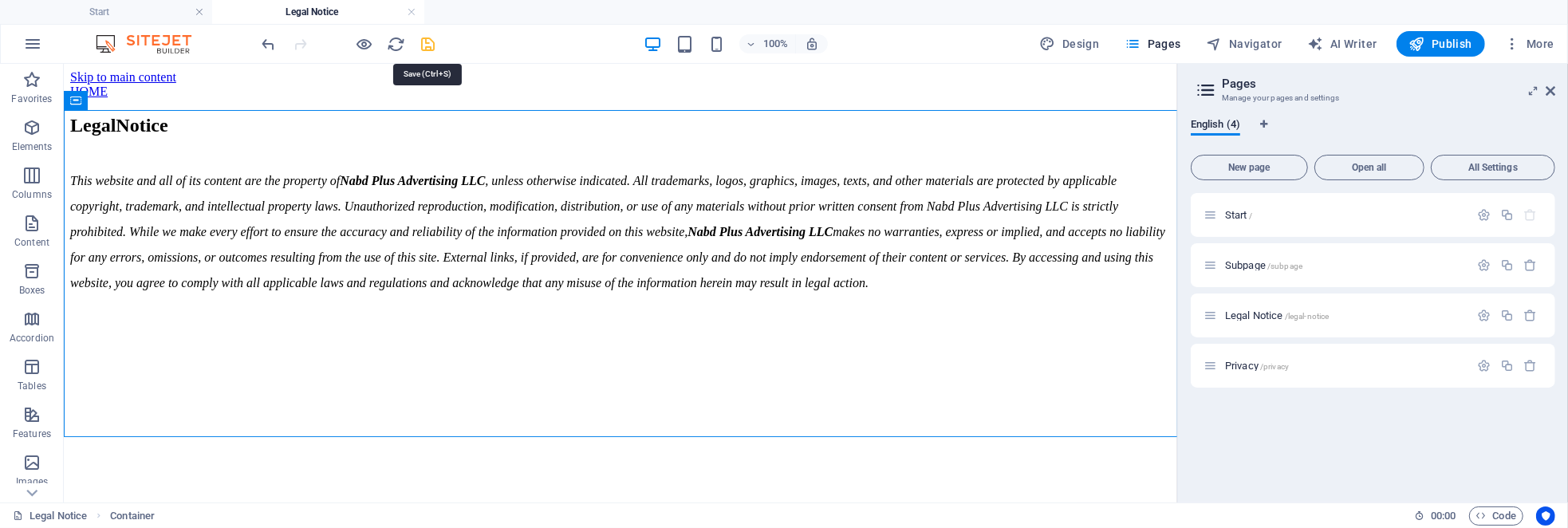
click at [430, 43] on icon "save" at bounding box center [429, 44] width 18 height 18
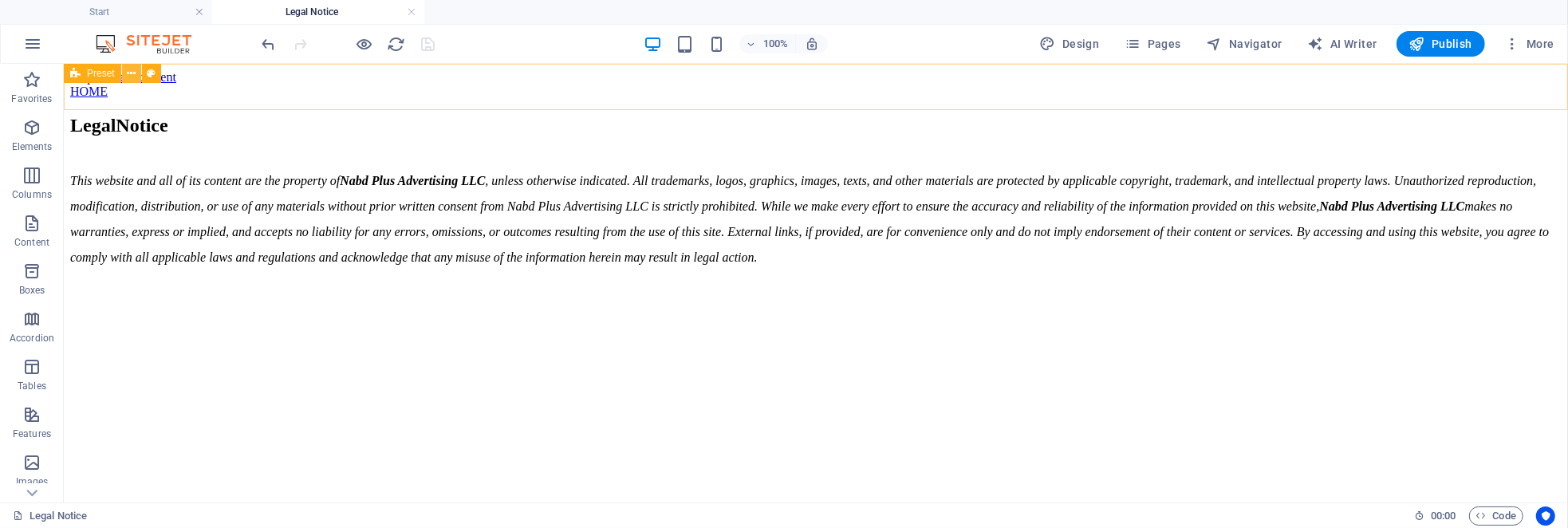
click at [139, 75] on button at bounding box center [132, 73] width 19 height 19
click at [116, 97] on div "HOME" at bounding box center [815, 91] width 1492 height 14
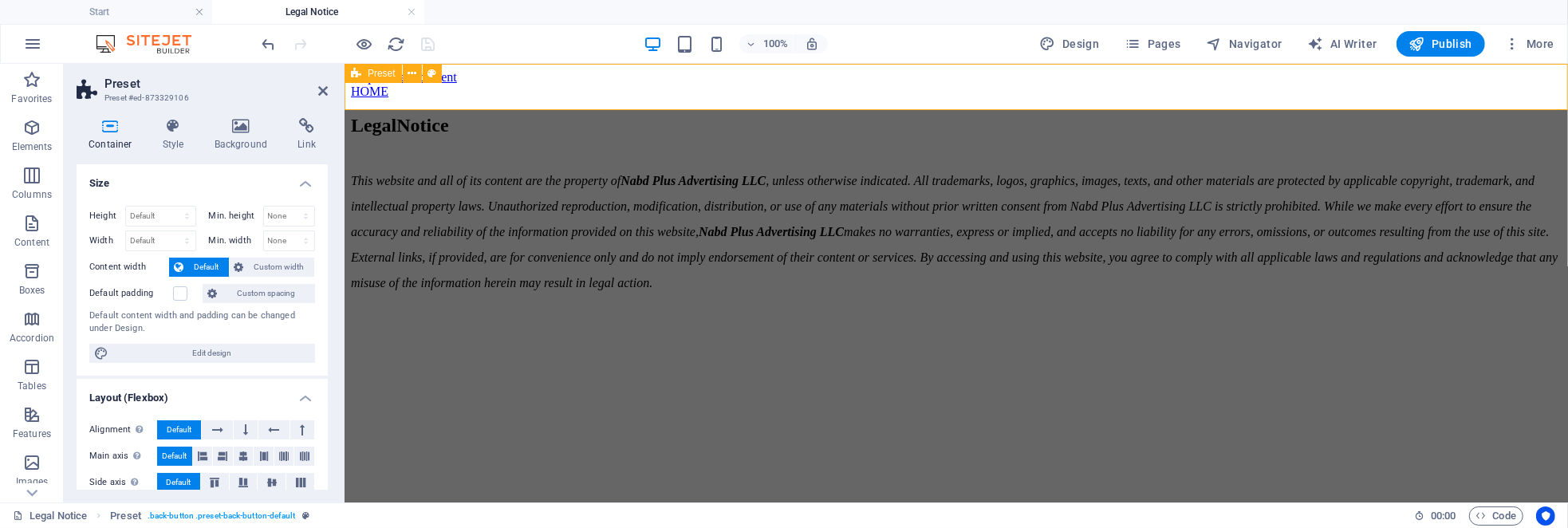
click at [378, 98] on div "HOME" at bounding box center [956, 91] width 1211 height 14
click at [410, 74] on icon at bounding box center [412, 73] width 9 height 17
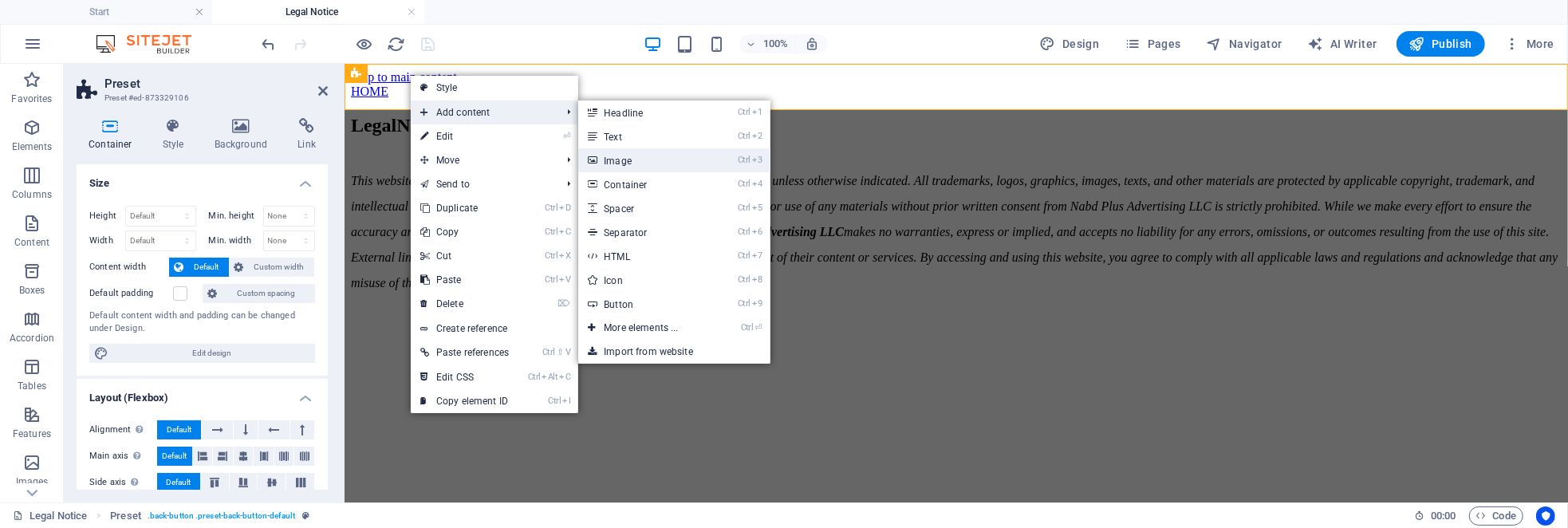
click at [643, 166] on link "Ctrl 3 Image" at bounding box center [643, 161] width 132 height 24
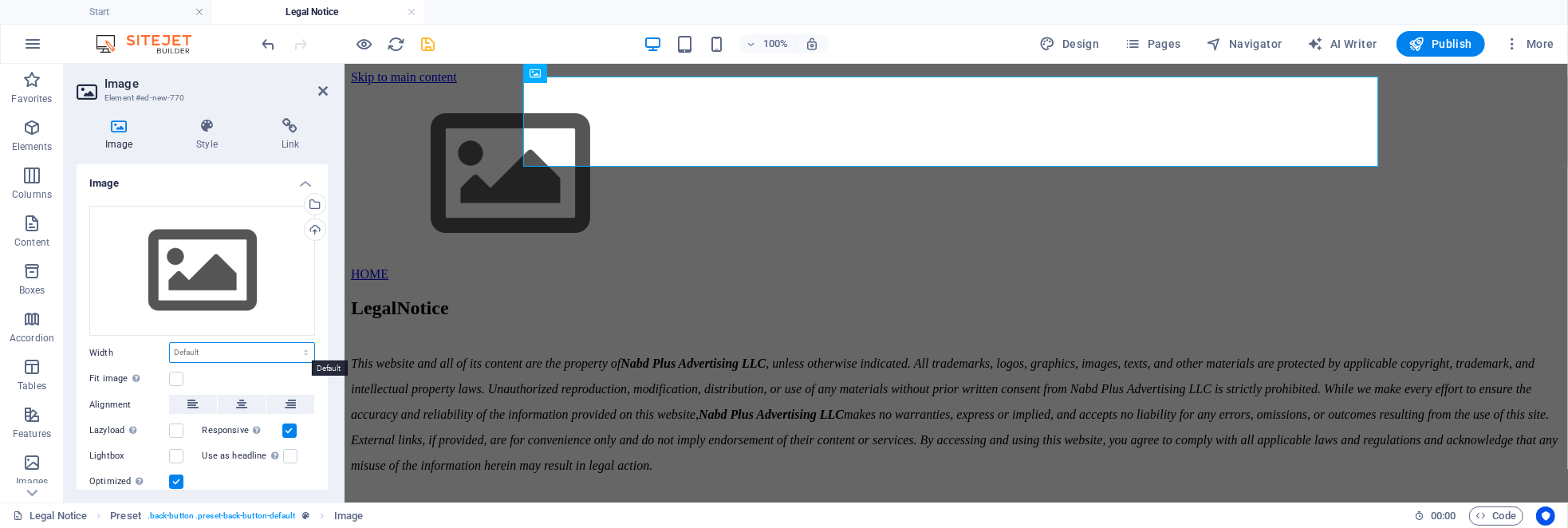
click at [201, 351] on select "Default auto px rem % em vh vw" at bounding box center [242, 353] width 145 height 19
click at [129, 351] on label "Width" at bounding box center [129, 353] width 80 height 9
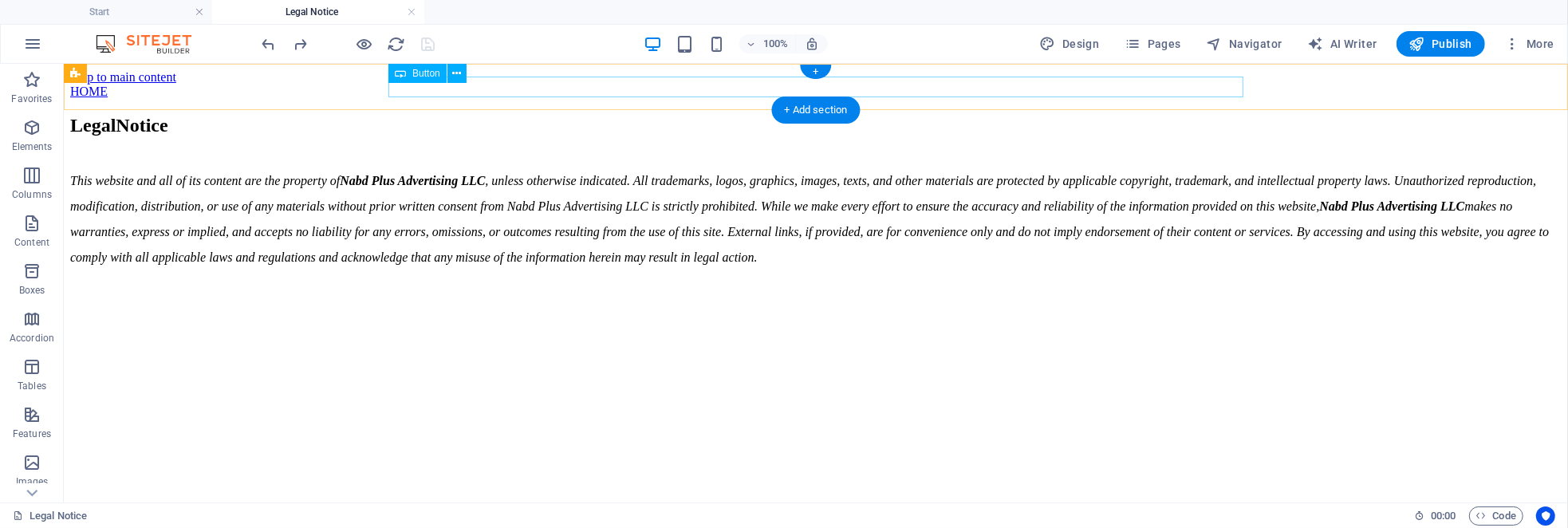
click at [438, 91] on div "HOME" at bounding box center [815, 91] width 1492 height 14
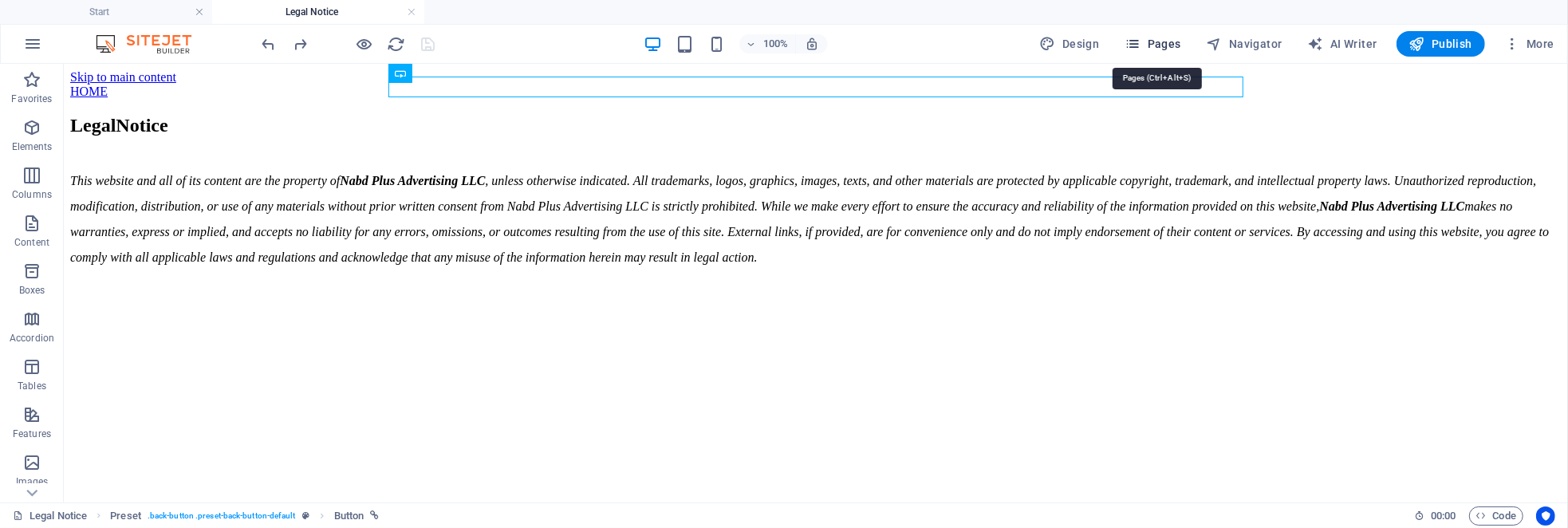
click at [1174, 46] on span "Pages" at bounding box center [1153, 44] width 56 height 16
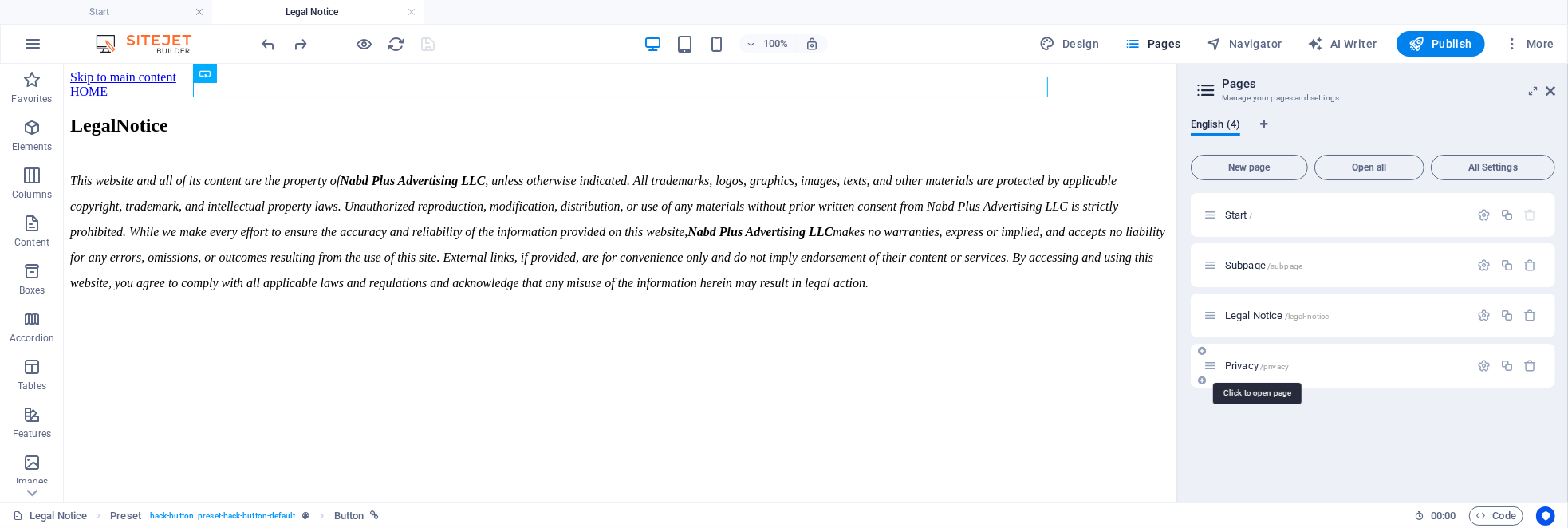
click at [1246, 369] on span "Privacy /privacy" at bounding box center [1257, 366] width 64 height 12
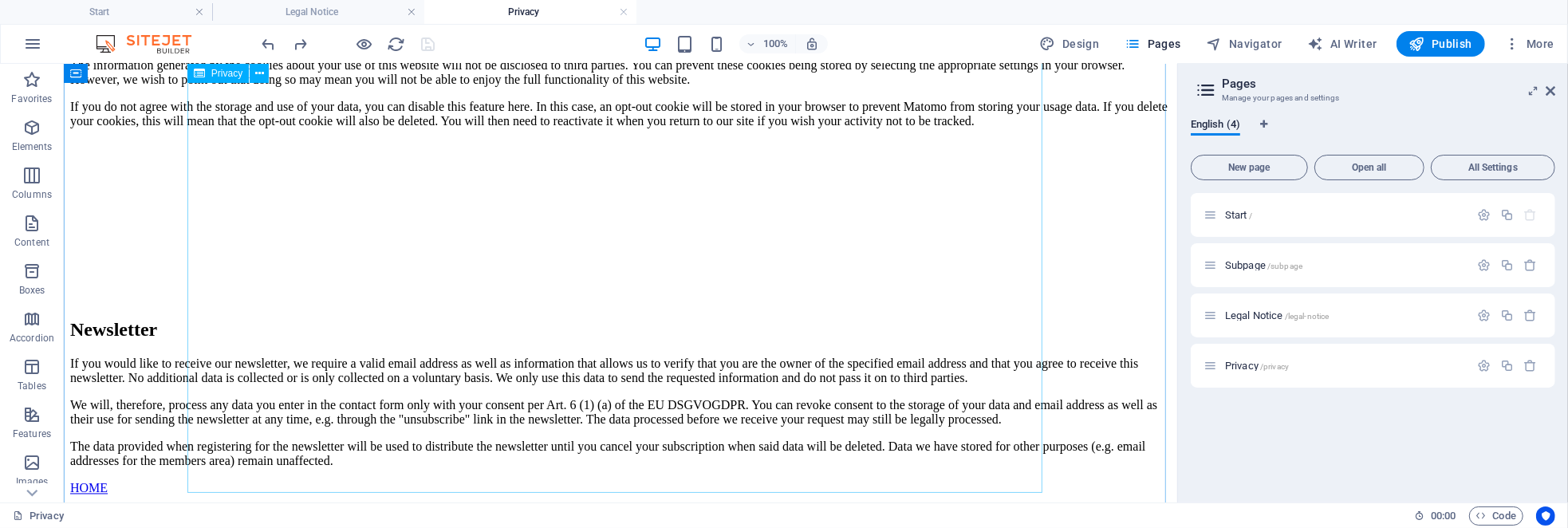
scroll to position [3352, 0]
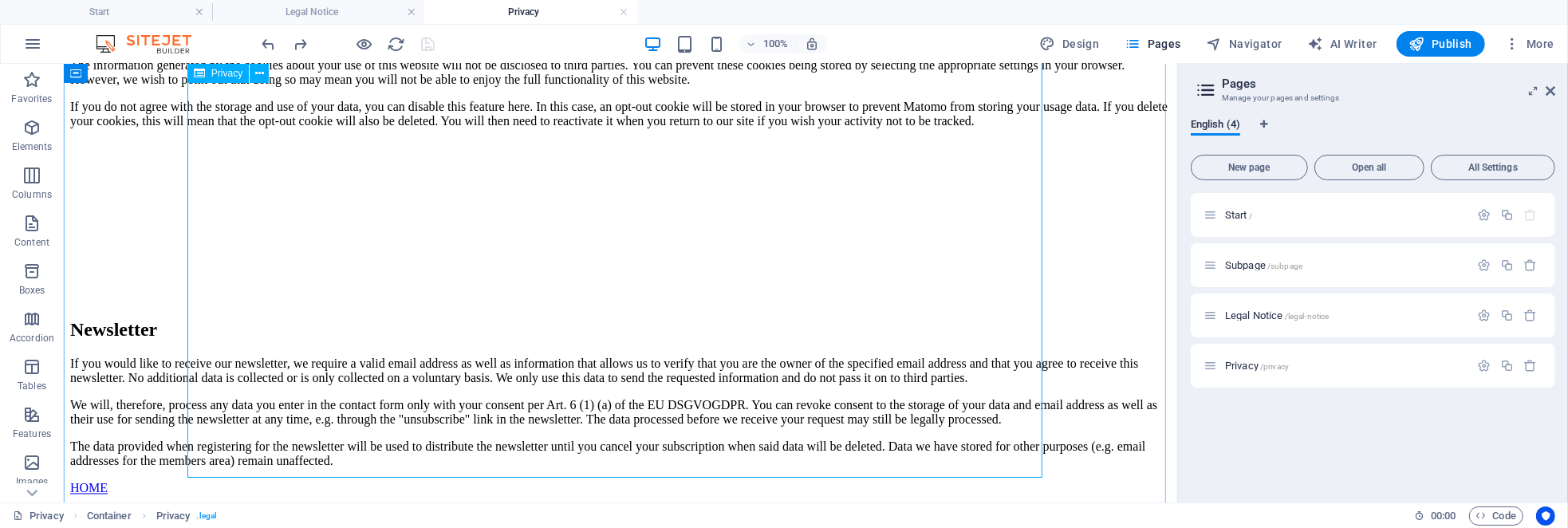
scroll to position [3272, 0]
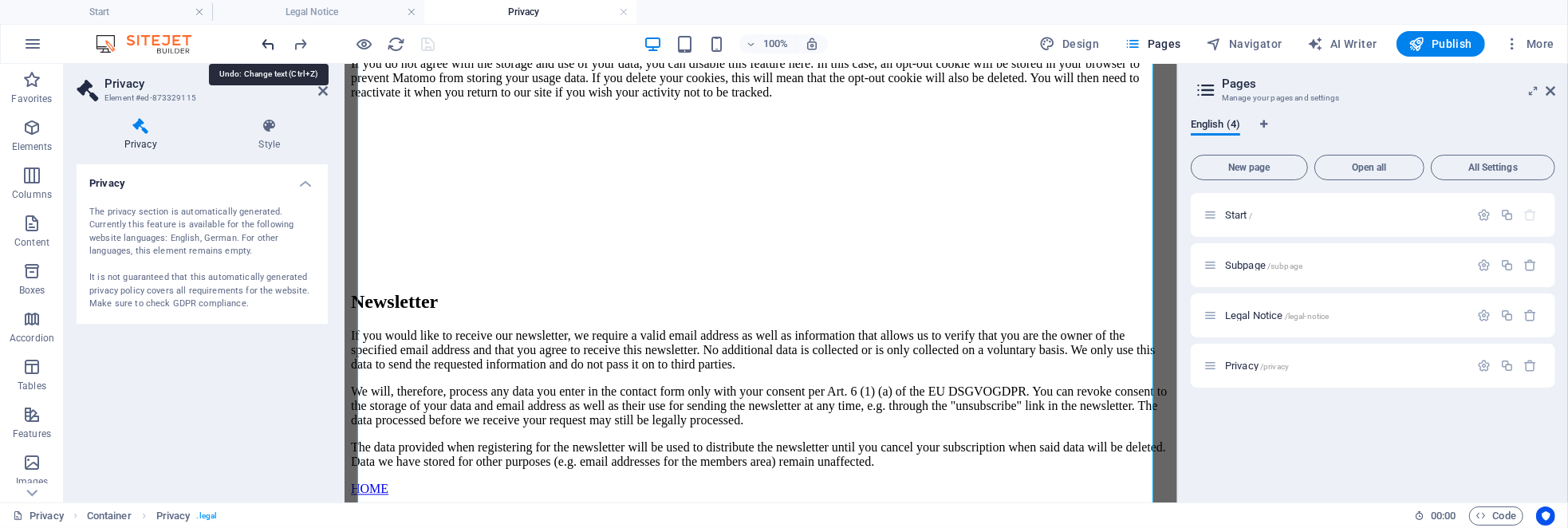
click at [267, 42] on icon "undo" at bounding box center [269, 44] width 18 height 18
drag, startPoint x: 321, startPoint y: 85, endPoint x: 318, endPoint y: 74, distance: 11.4
click at [321, 85] on icon at bounding box center [323, 91] width 10 height 13
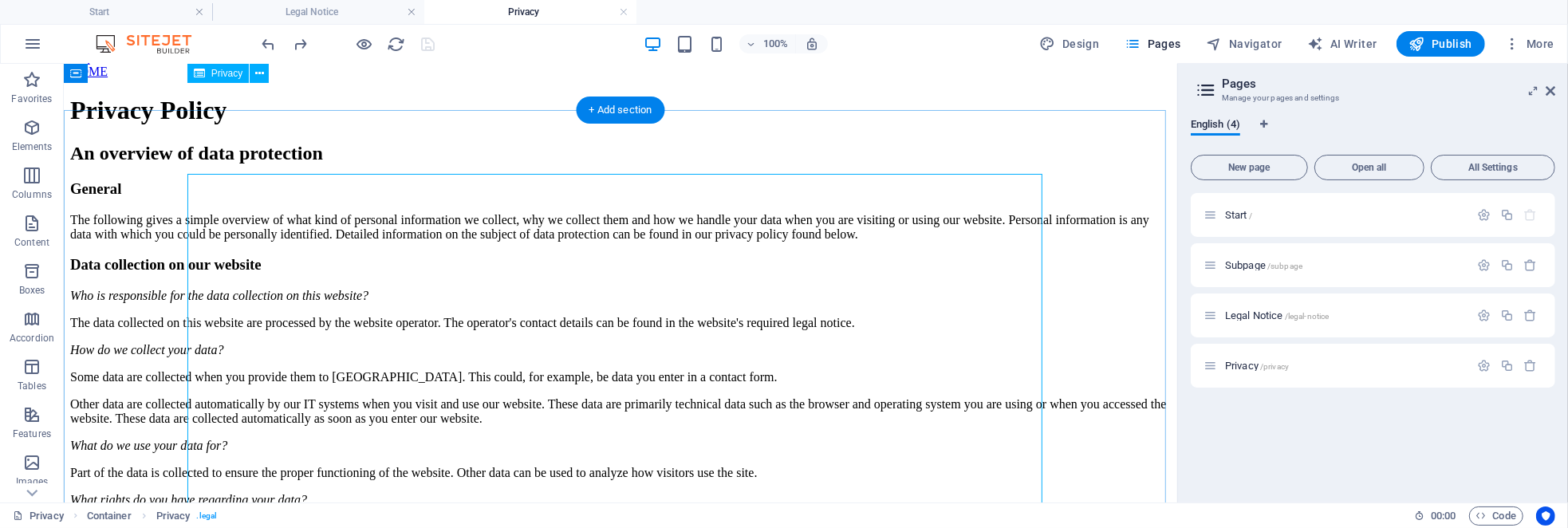
scroll to position [0, 0]
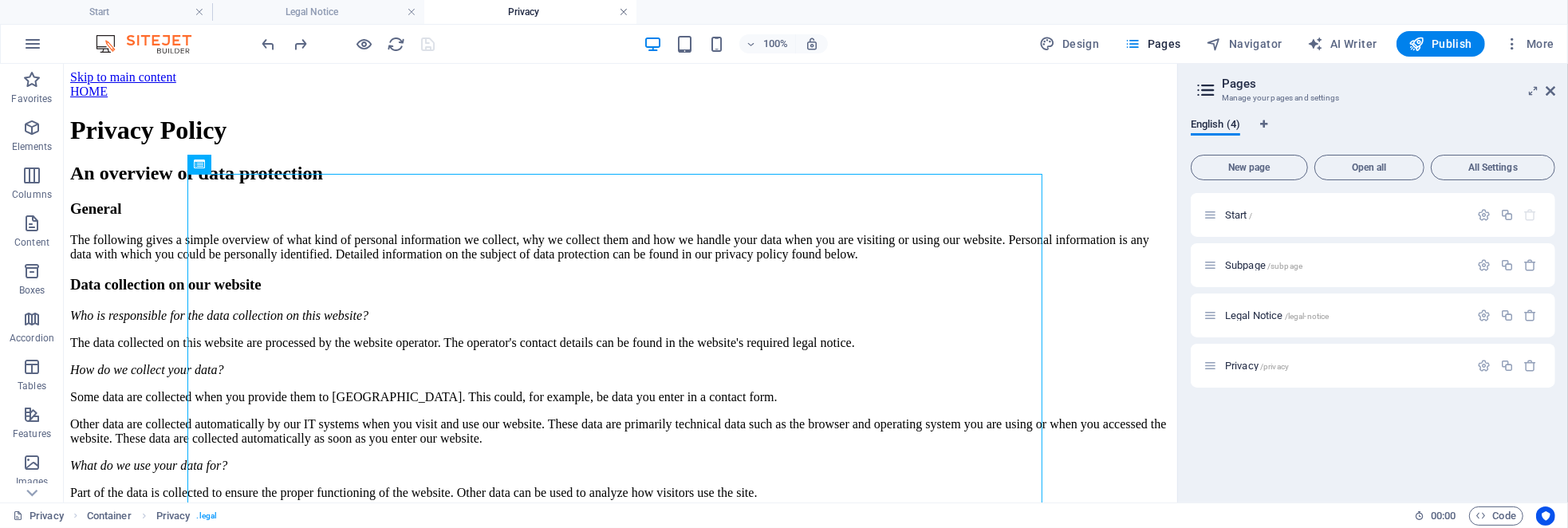
click at [624, 14] on link at bounding box center [624, 12] width 10 height 15
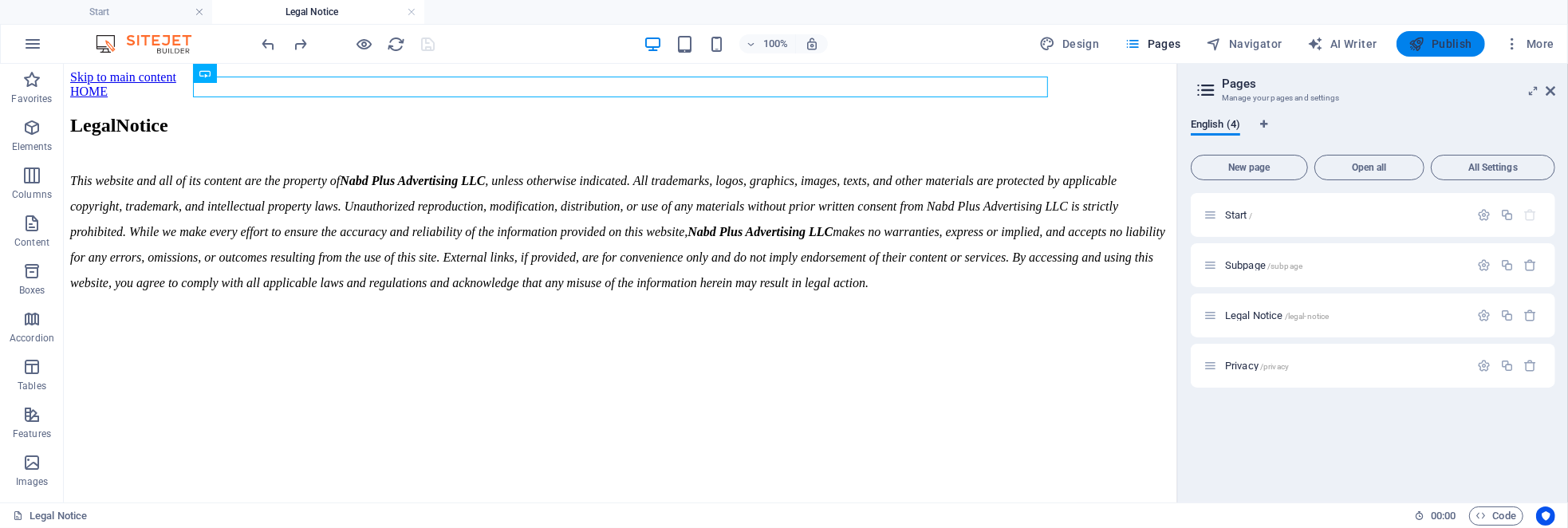
click at [1448, 41] on span "Publish" at bounding box center [1441, 44] width 63 height 16
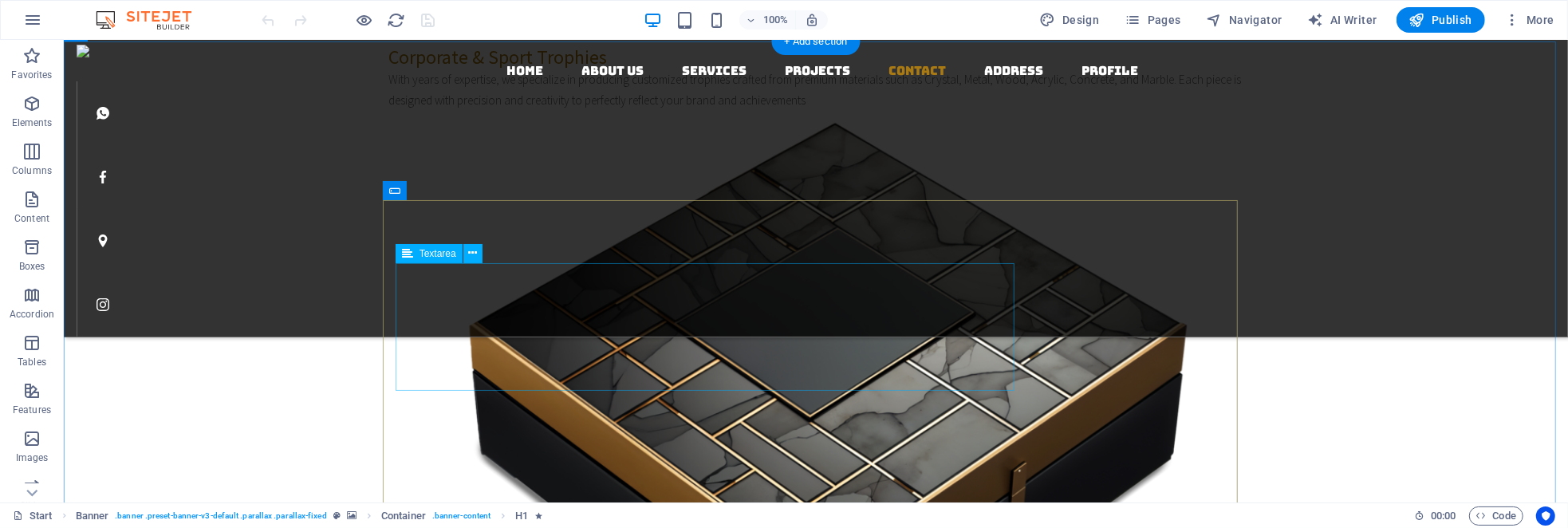
scroll to position [3329, 0]
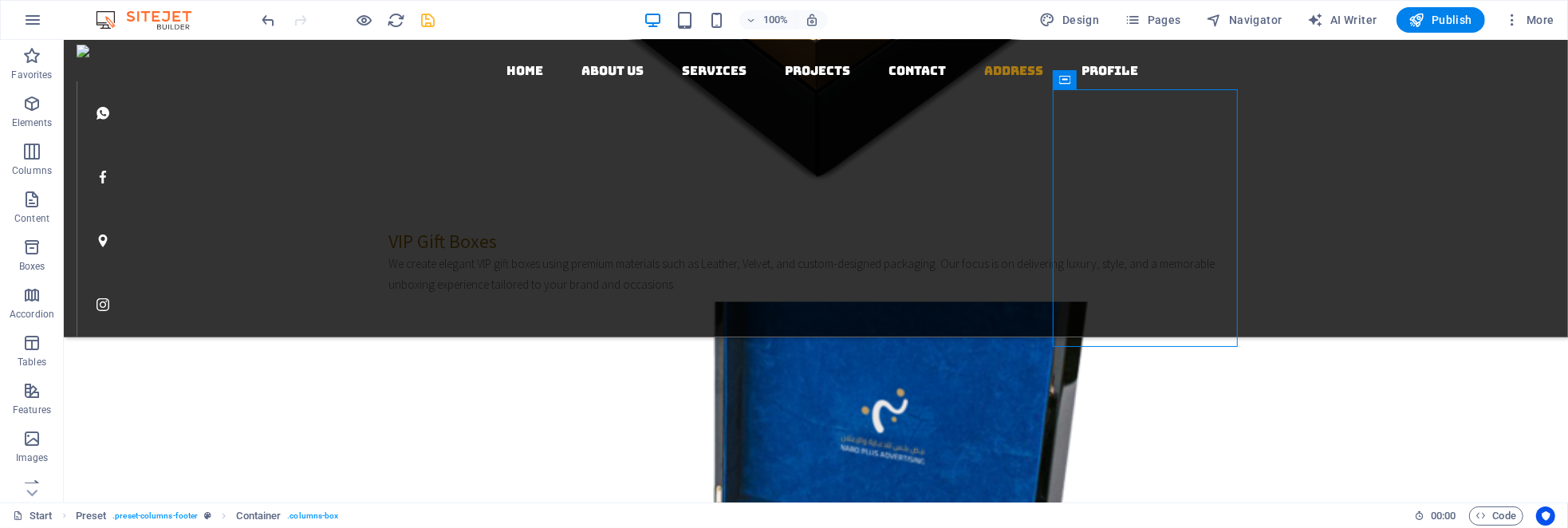
click at [431, 17] on icon "save" at bounding box center [429, 20] width 18 height 18
click at [1443, 18] on span "Publish" at bounding box center [1441, 20] width 63 height 16
